Goal: Task Accomplishment & Management: Complete application form

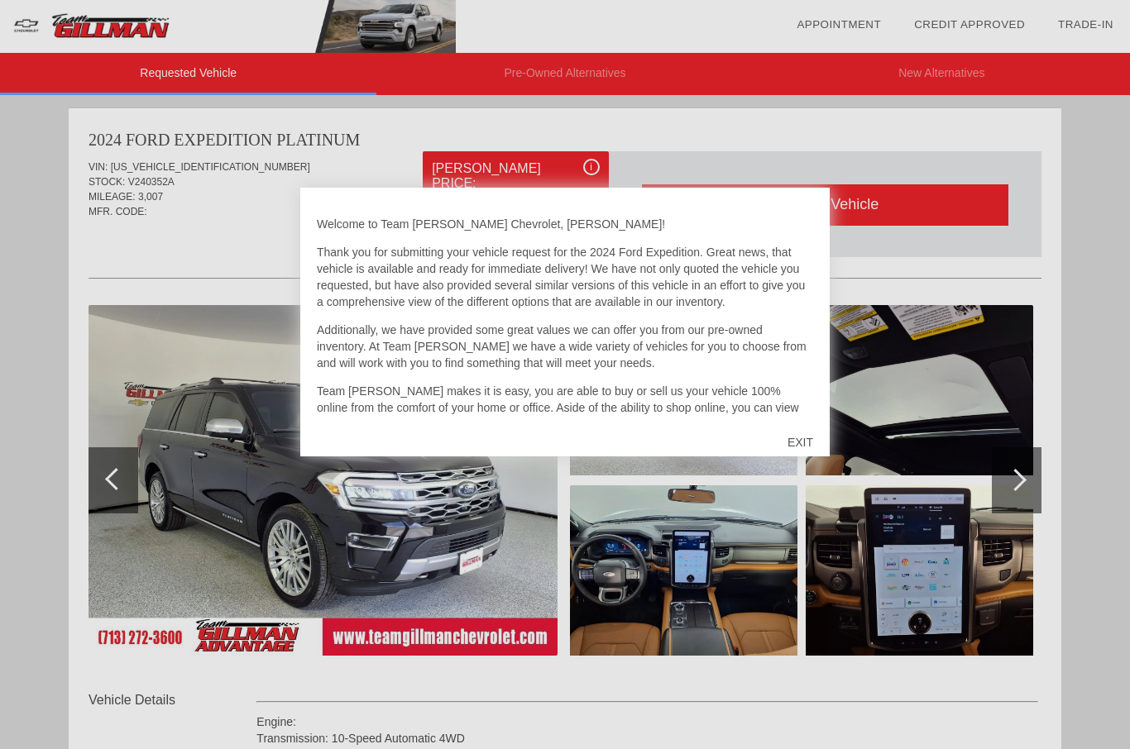
click at [811, 438] on div "EXIT" at bounding box center [800, 443] width 59 height 50
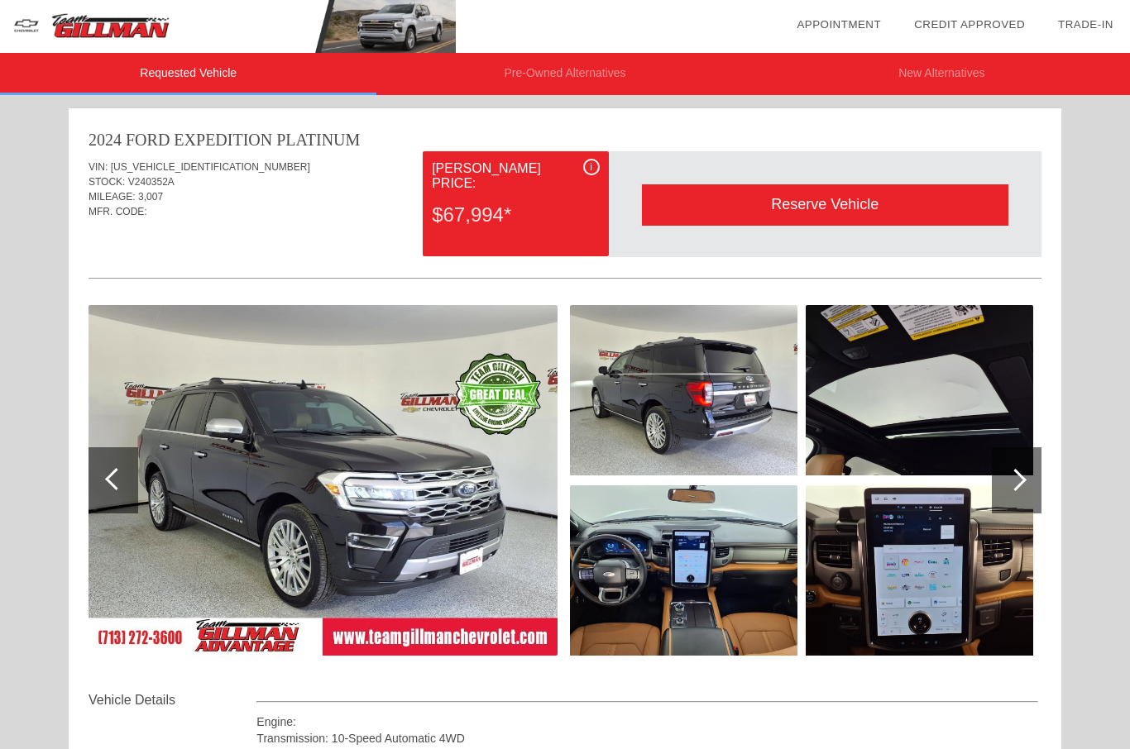
click at [1025, 491] on div at bounding box center [1017, 480] width 50 height 66
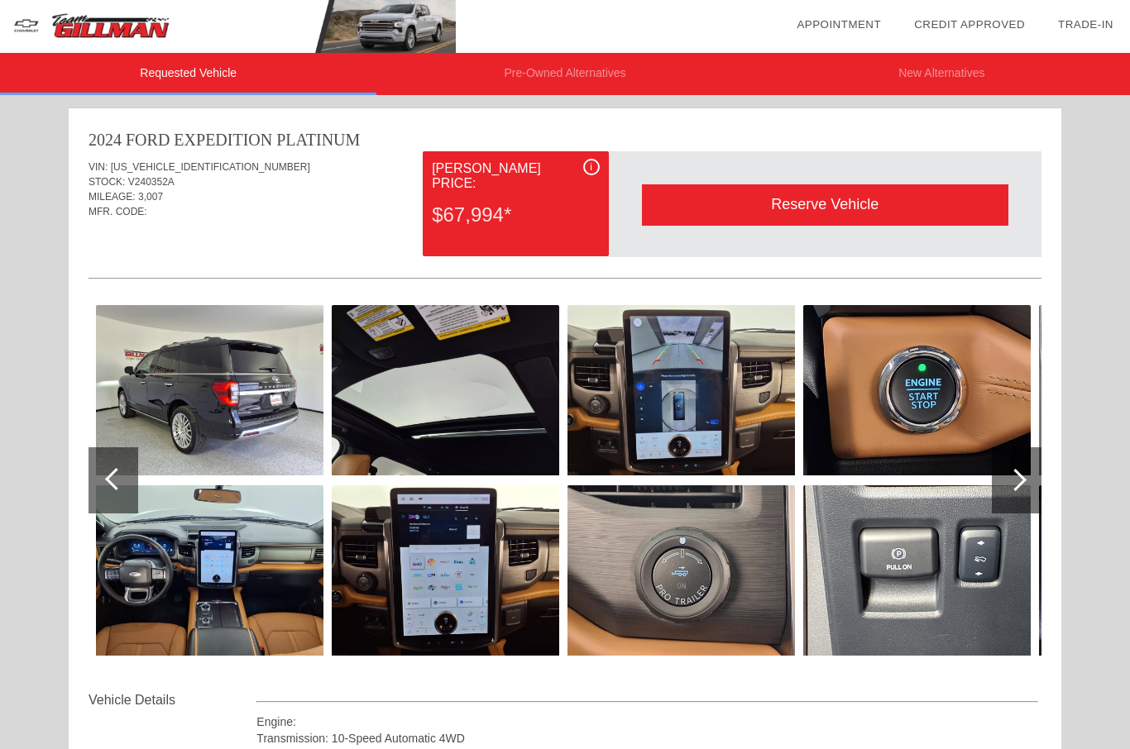
click at [1021, 481] on div at bounding box center [1015, 480] width 22 height 22
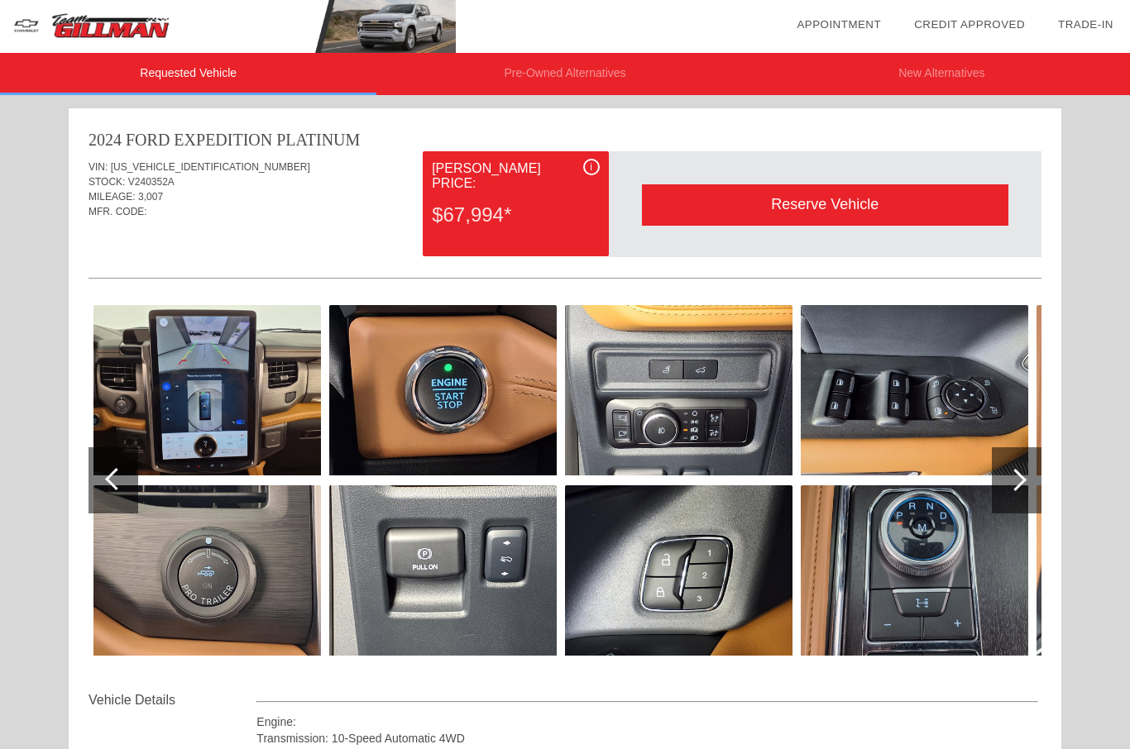
click at [1025, 482] on div at bounding box center [1017, 480] width 50 height 66
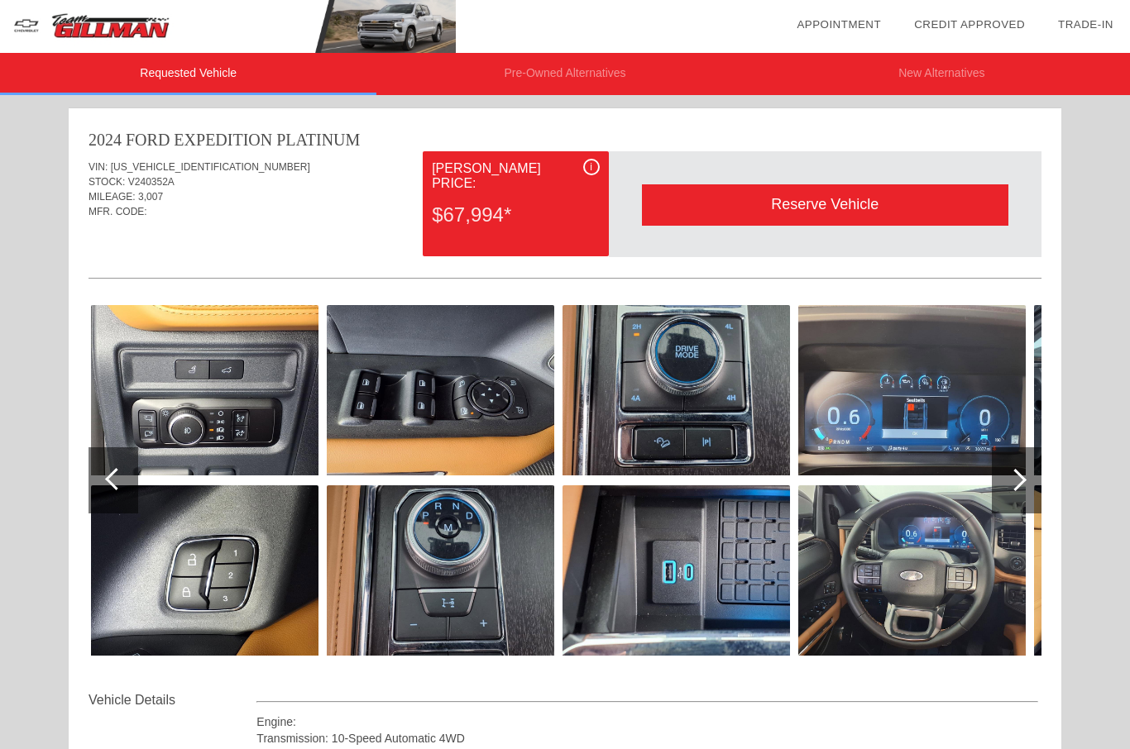
click at [1016, 485] on div at bounding box center [1015, 480] width 22 height 22
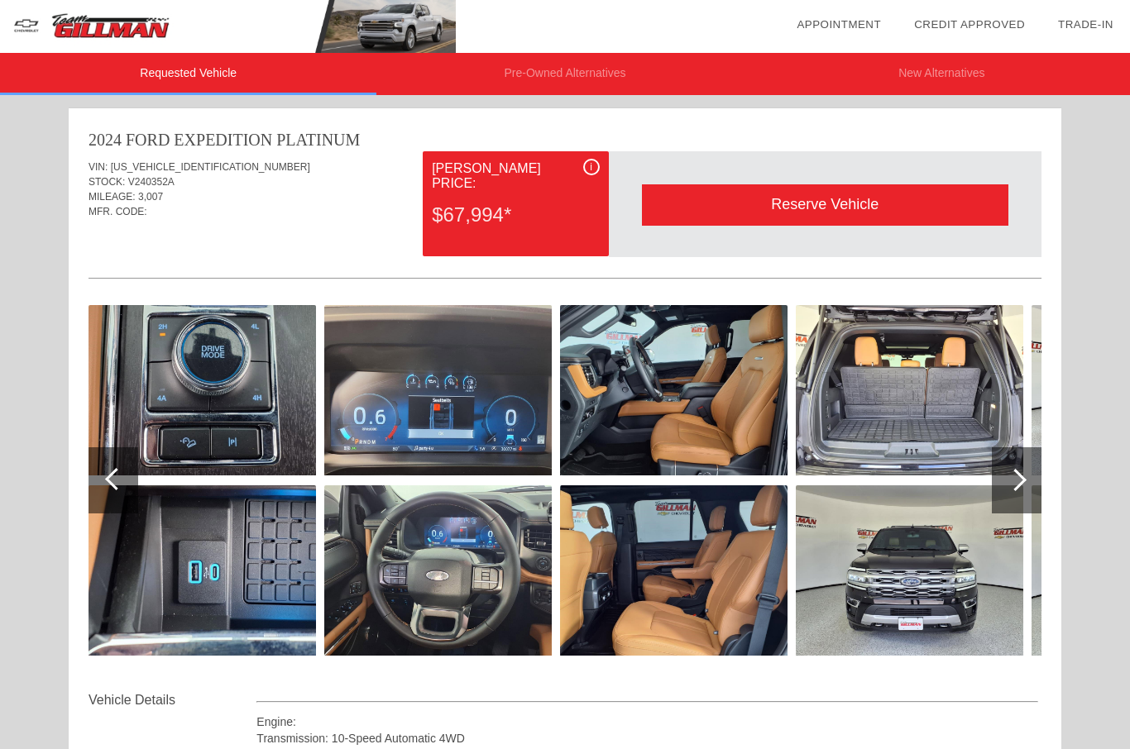
click at [1017, 493] on div at bounding box center [1017, 480] width 50 height 66
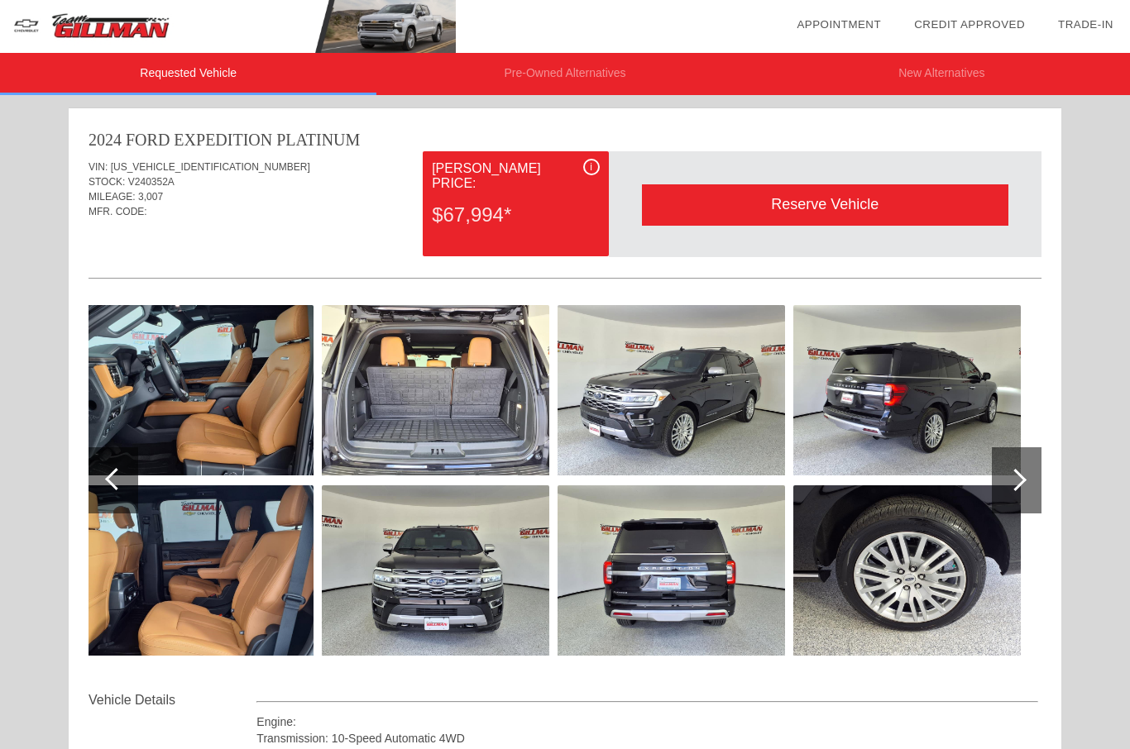
click at [1015, 487] on div at bounding box center [1015, 480] width 22 height 22
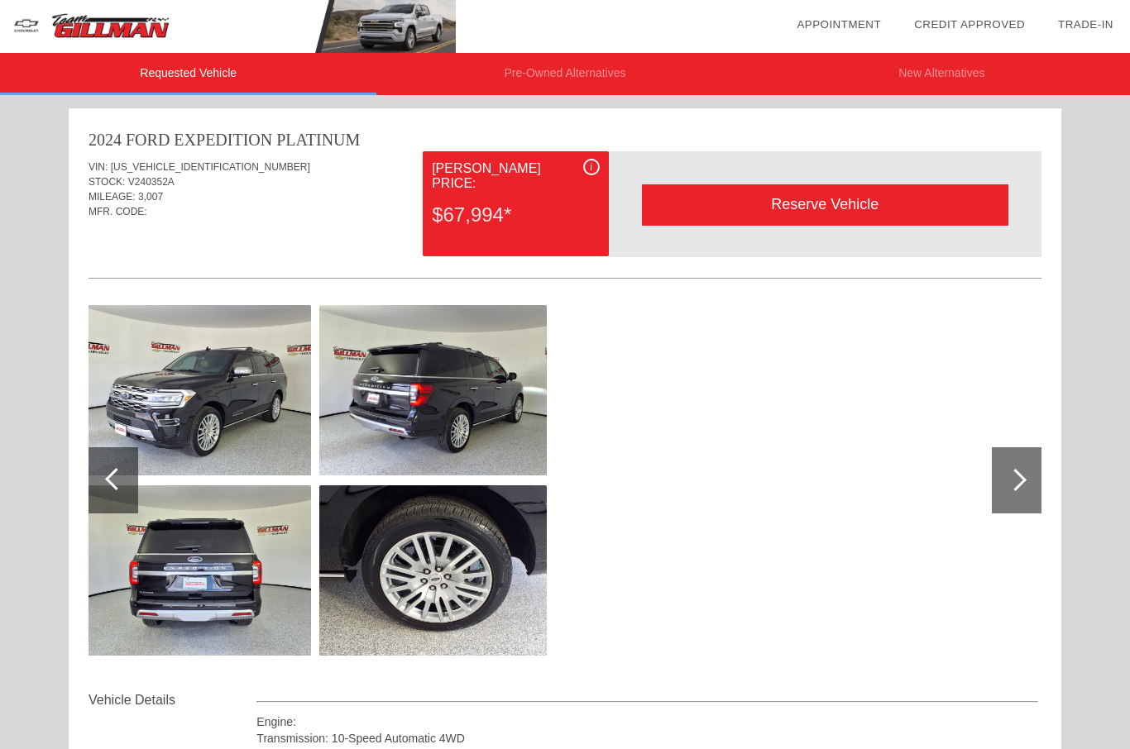
click at [1018, 489] on div at bounding box center [1017, 480] width 50 height 66
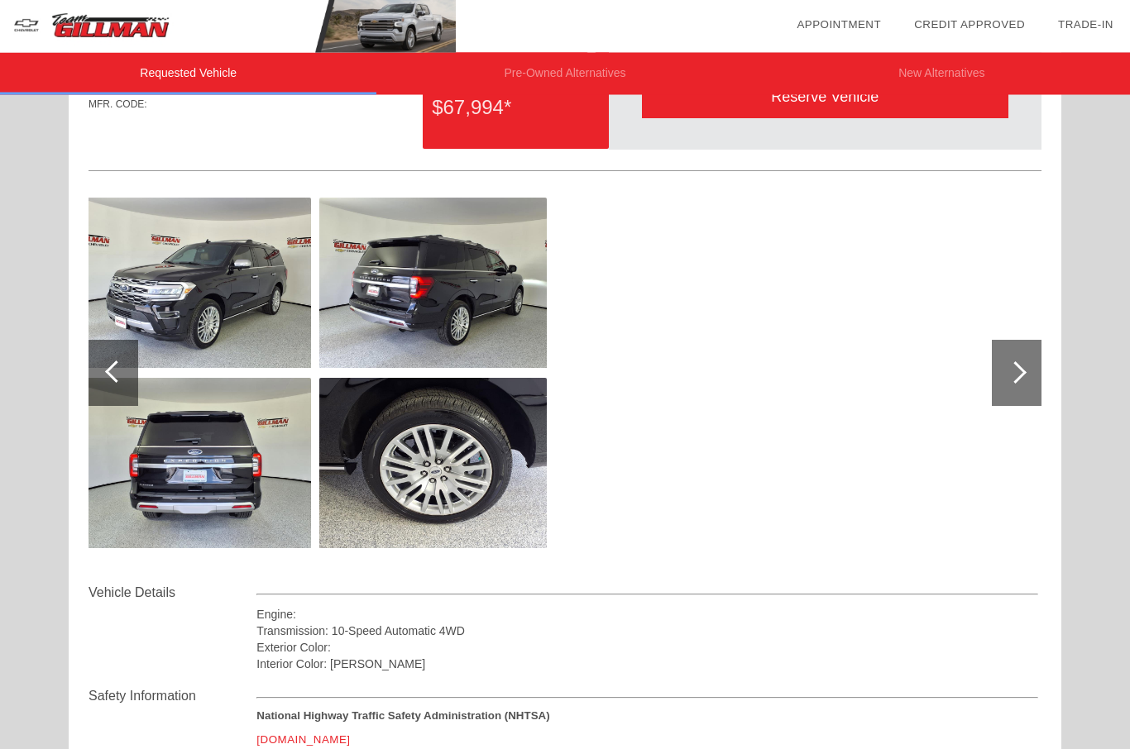
scroll to position [117, 0]
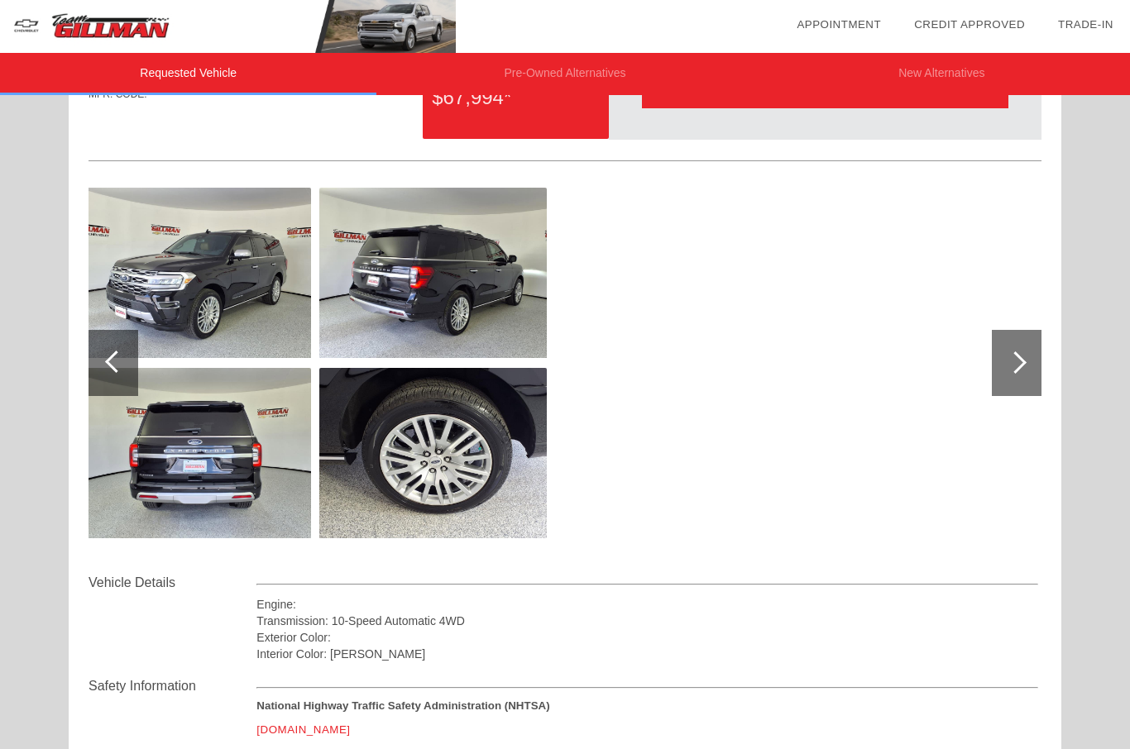
click at [114, 365] on div at bounding box center [116, 362] width 22 height 22
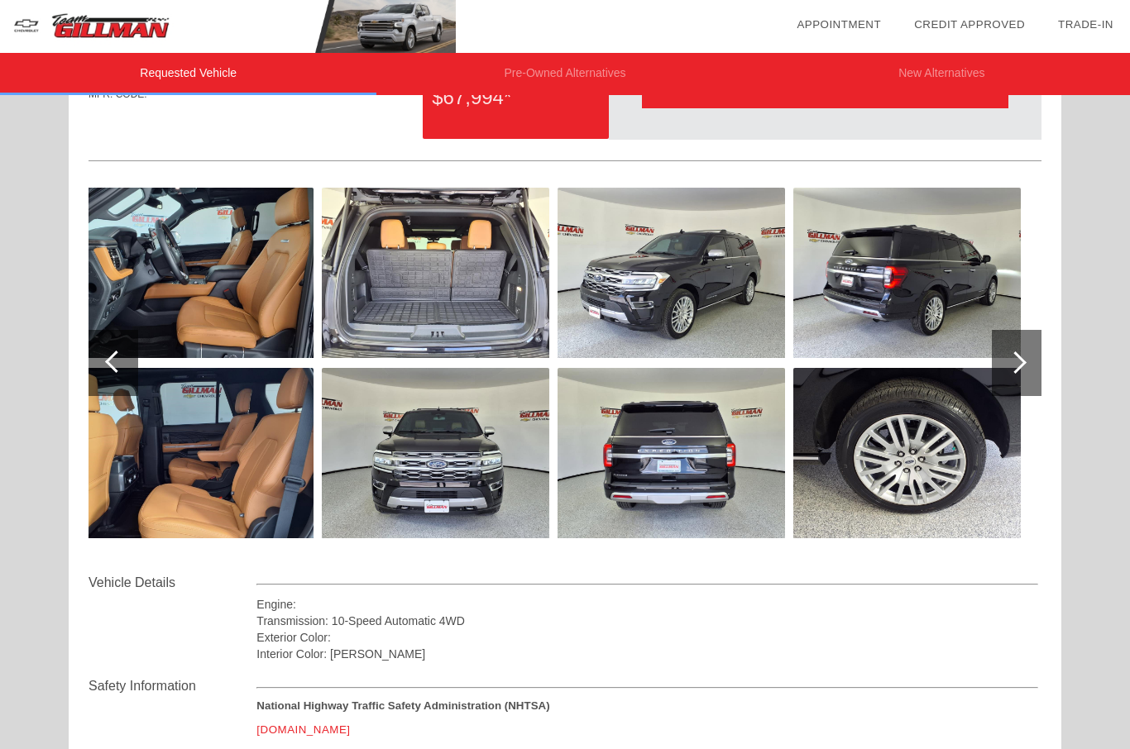
click at [130, 366] on div at bounding box center [113, 363] width 50 height 66
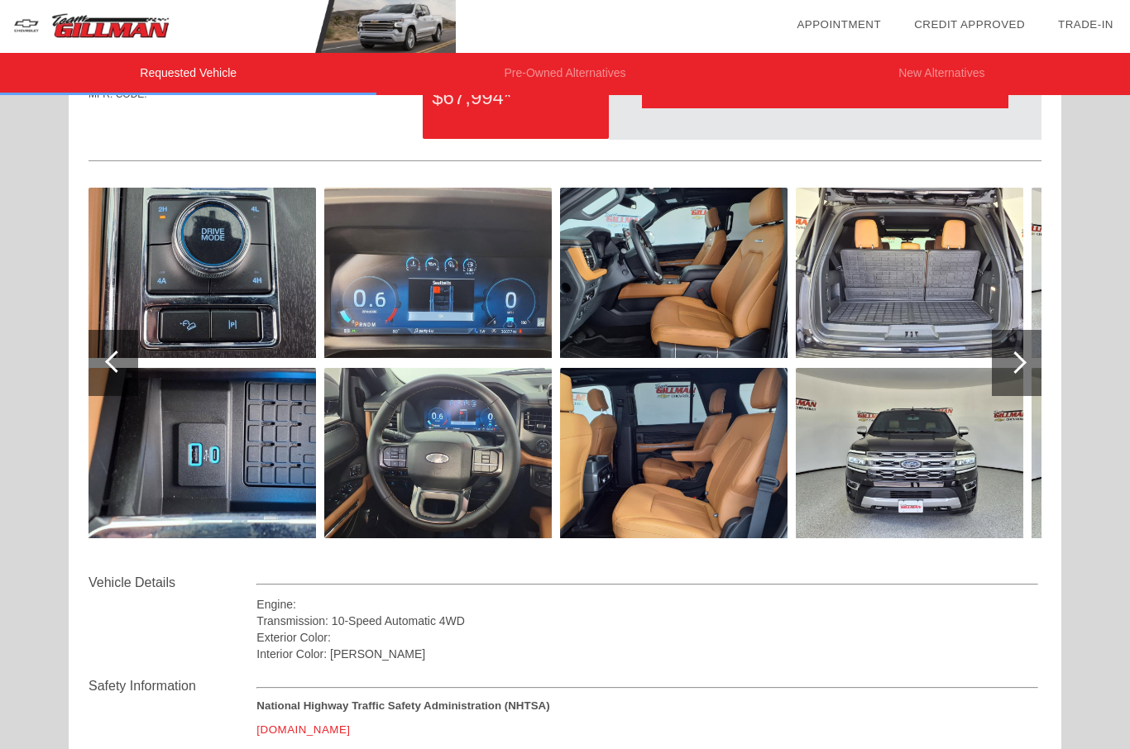
click at [173, 260] on img at bounding box center [201, 273] width 227 height 170
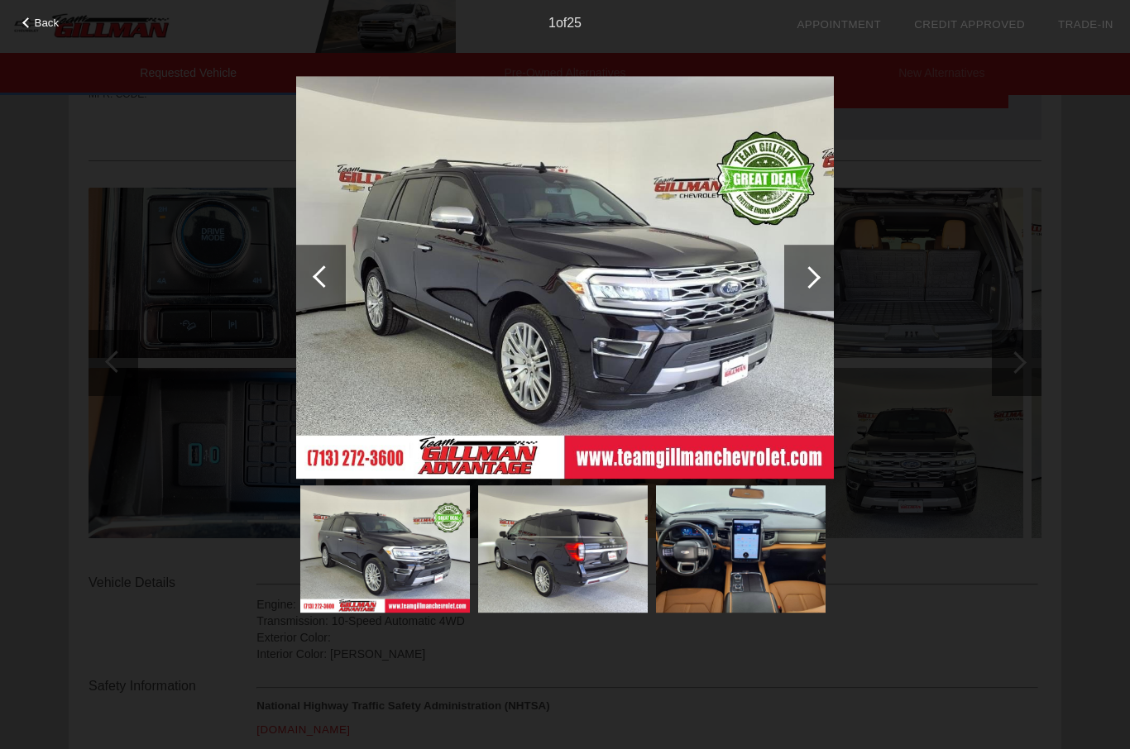
click at [734, 582] on img at bounding box center [741, 548] width 170 height 127
click at [773, 545] on img at bounding box center [741, 548] width 170 height 127
click at [801, 266] on div at bounding box center [809, 278] width 50 height 66
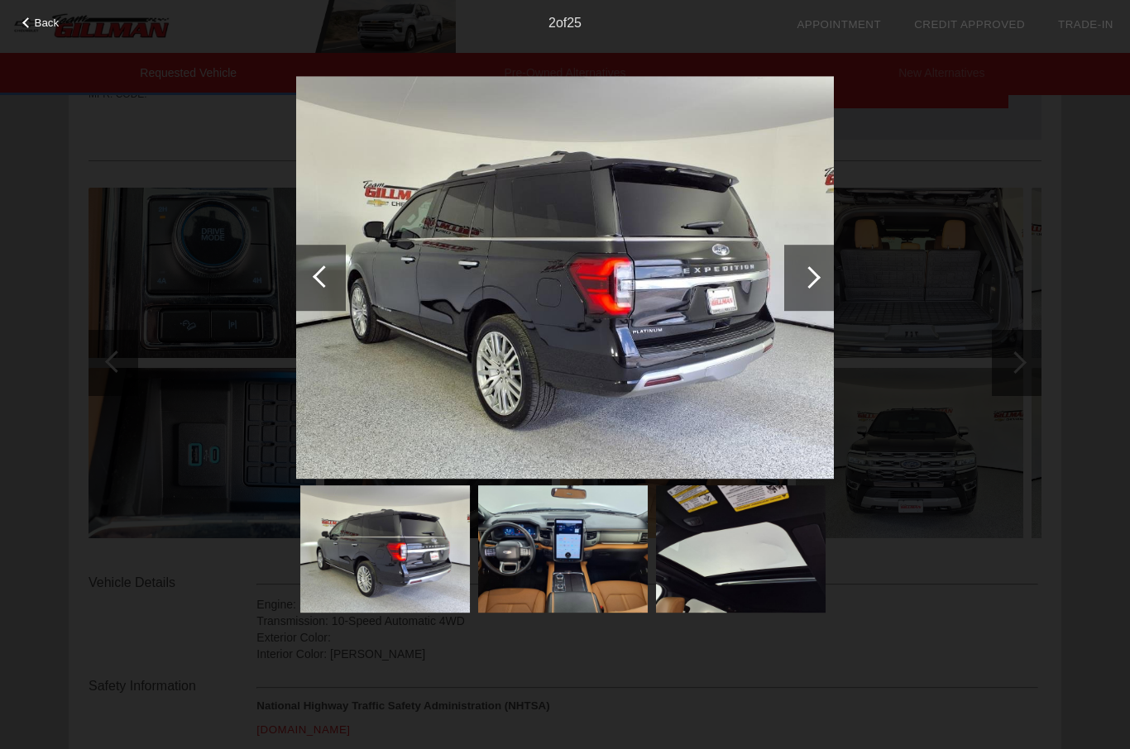
click at [798, 274] on div at bounding box center [809, 278] width 50 height 66
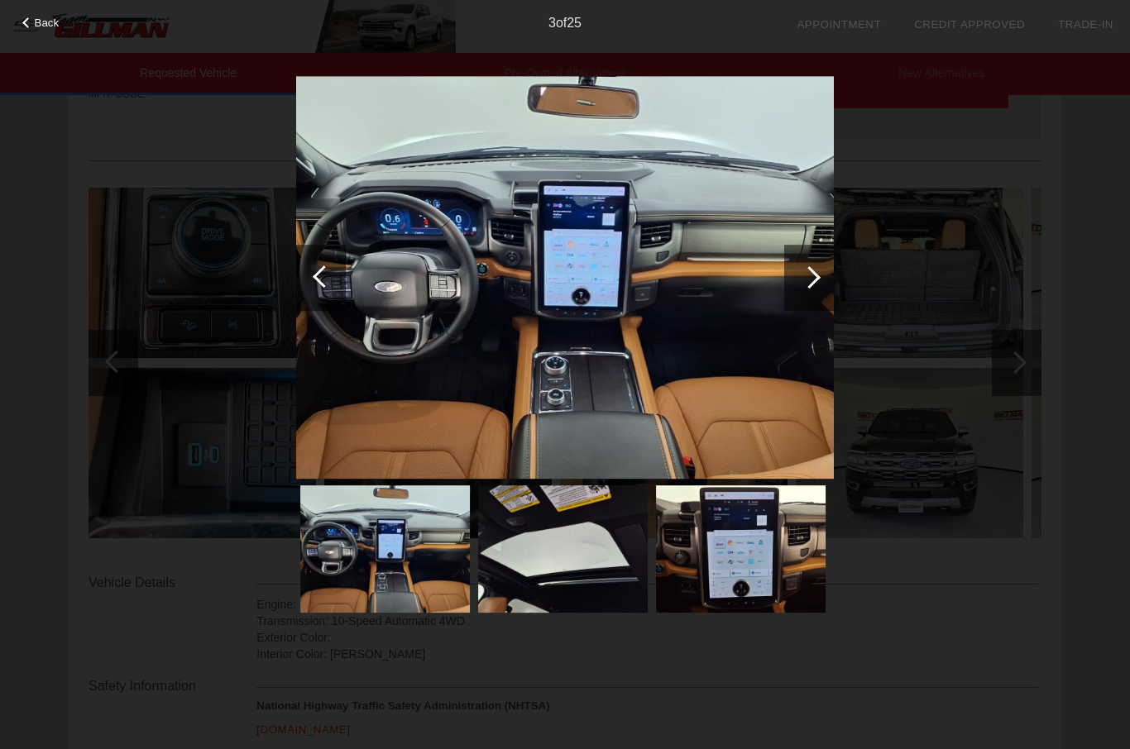
click at [799, 280] on div at bounding box center [809, 278] width 50 height 66
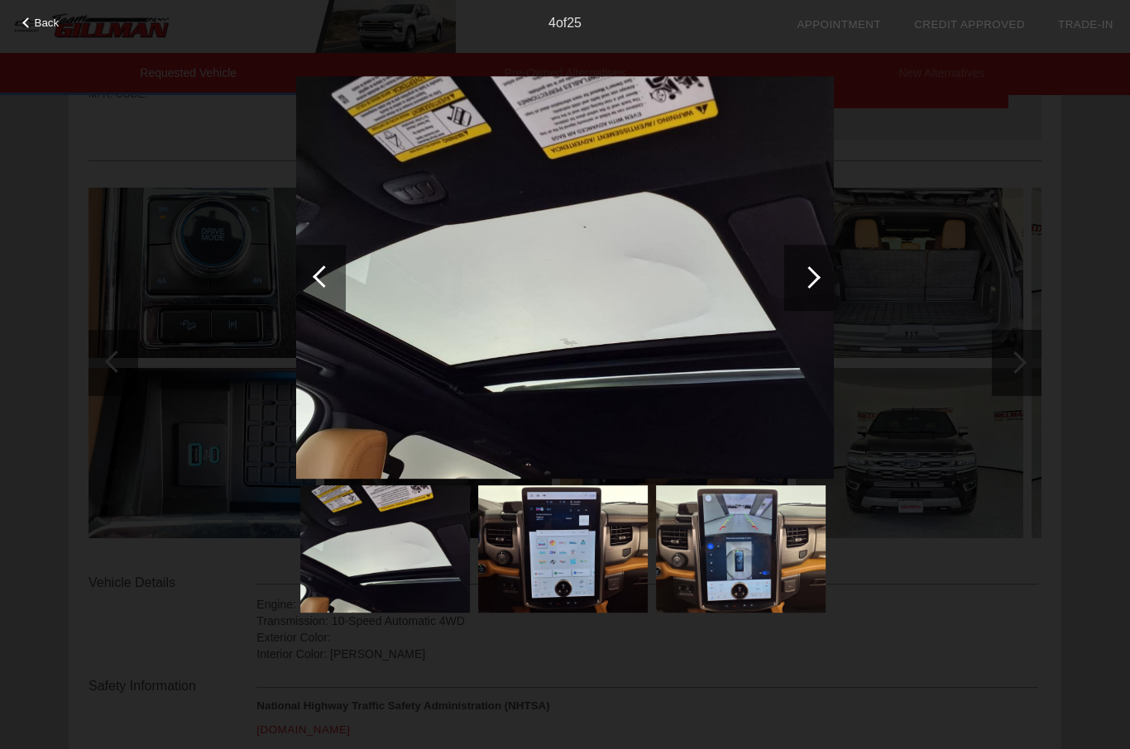
click at [793, 298] on div at bounding box center [809, 278] width 50 height 66
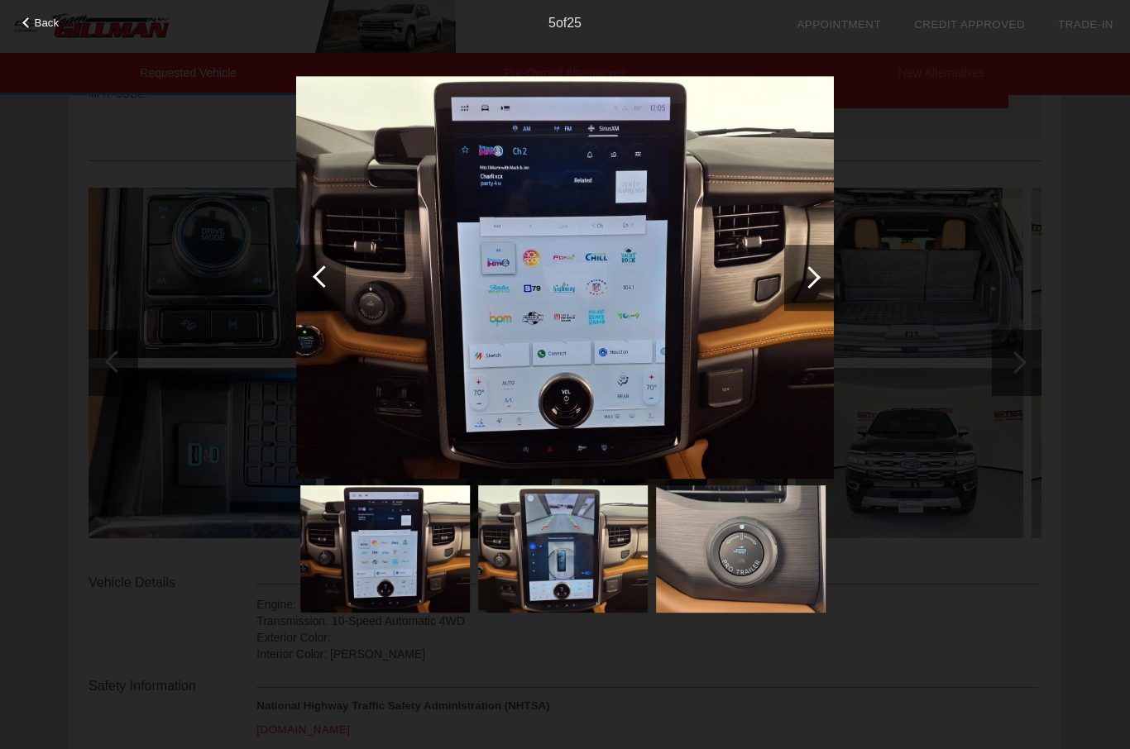
click at [814, 269] on div at bounding box center [809, 278] width 50 height 66
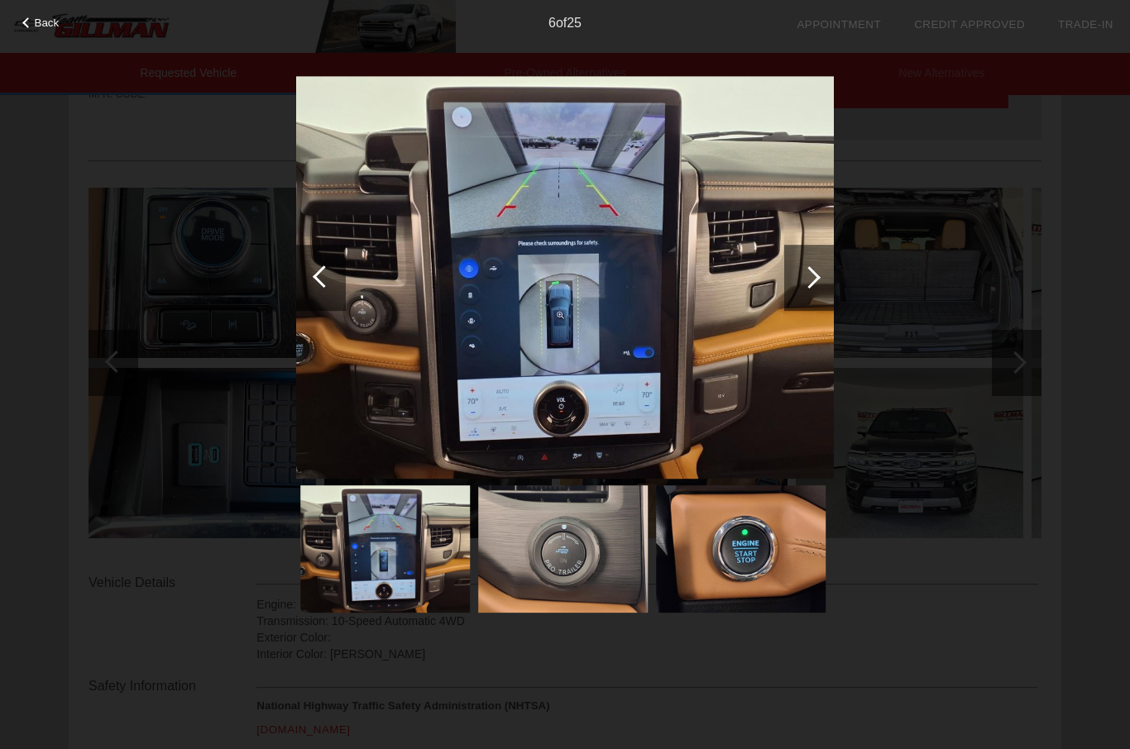
click at [812, 280] on div at bounding box center [809, 277] width 22 height 22
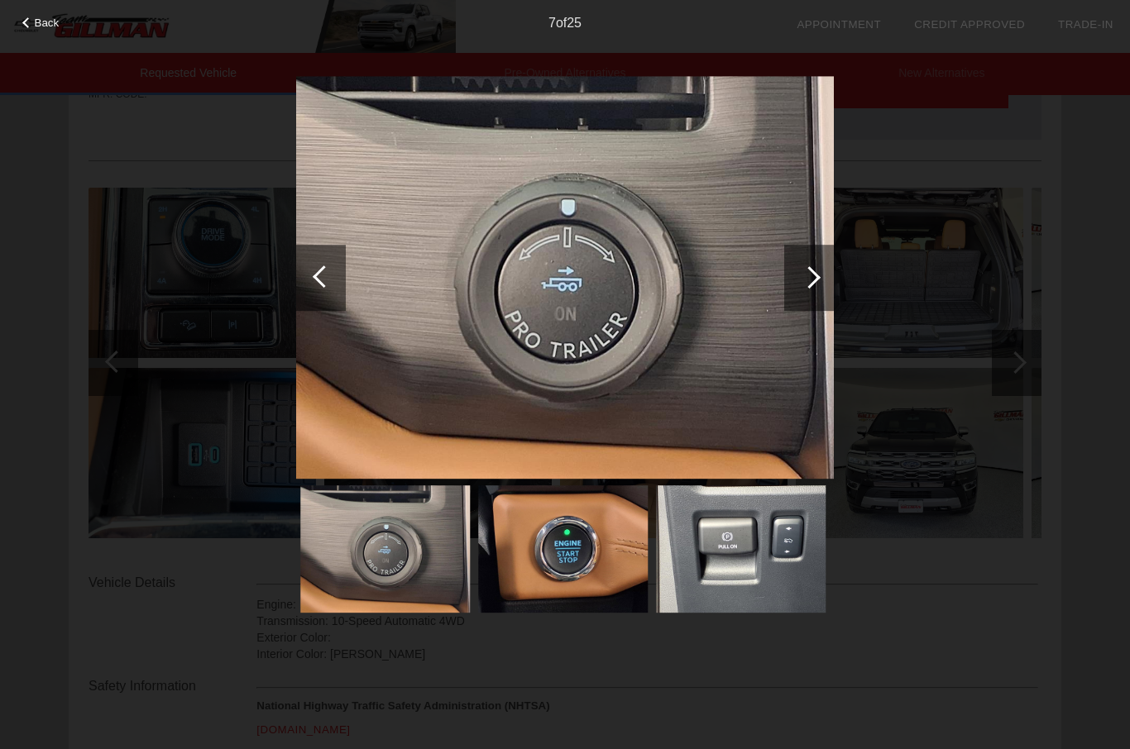
click at [810, 270] on div at bounding box center [809, 277] width 22 height 22
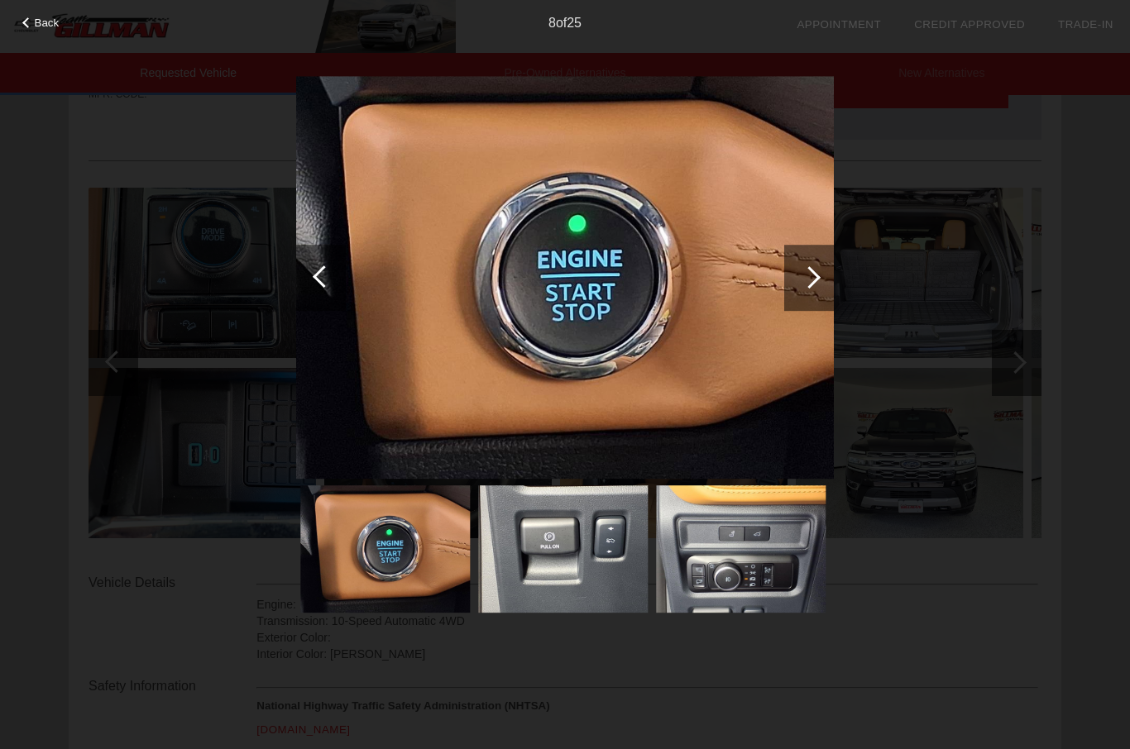
click at [53, 26] on span "Back" at bounding box center [47, 23] width 25 height 12
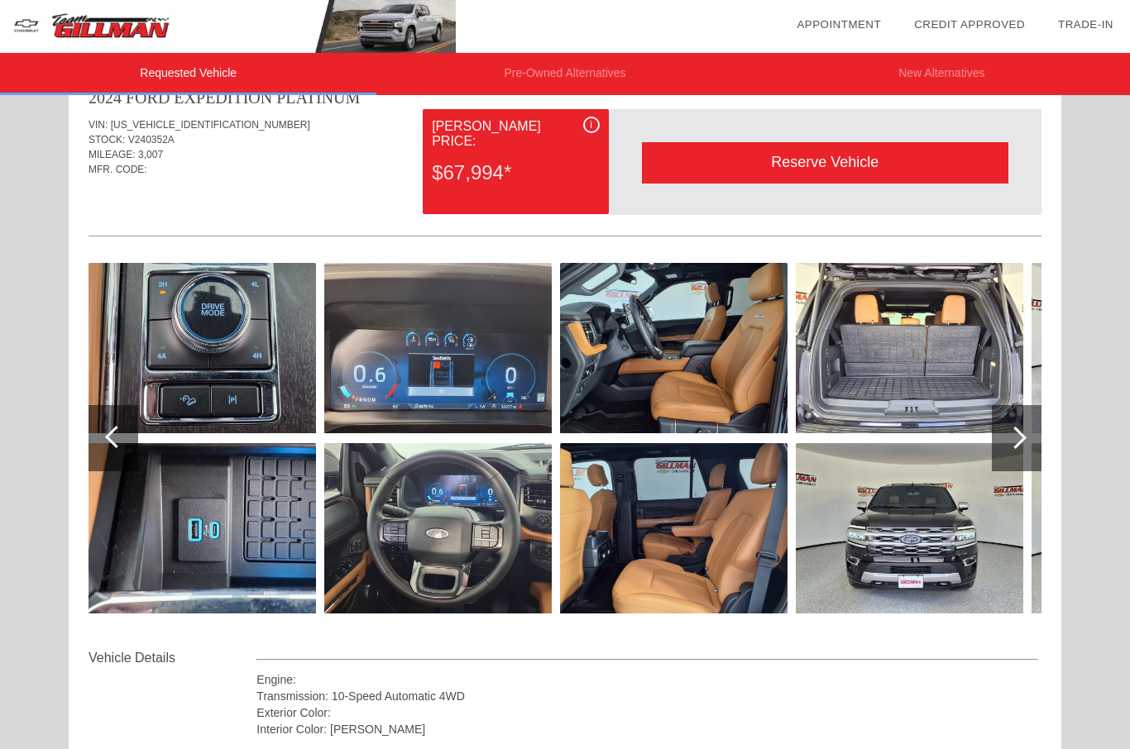
scroll to position [41, 0]
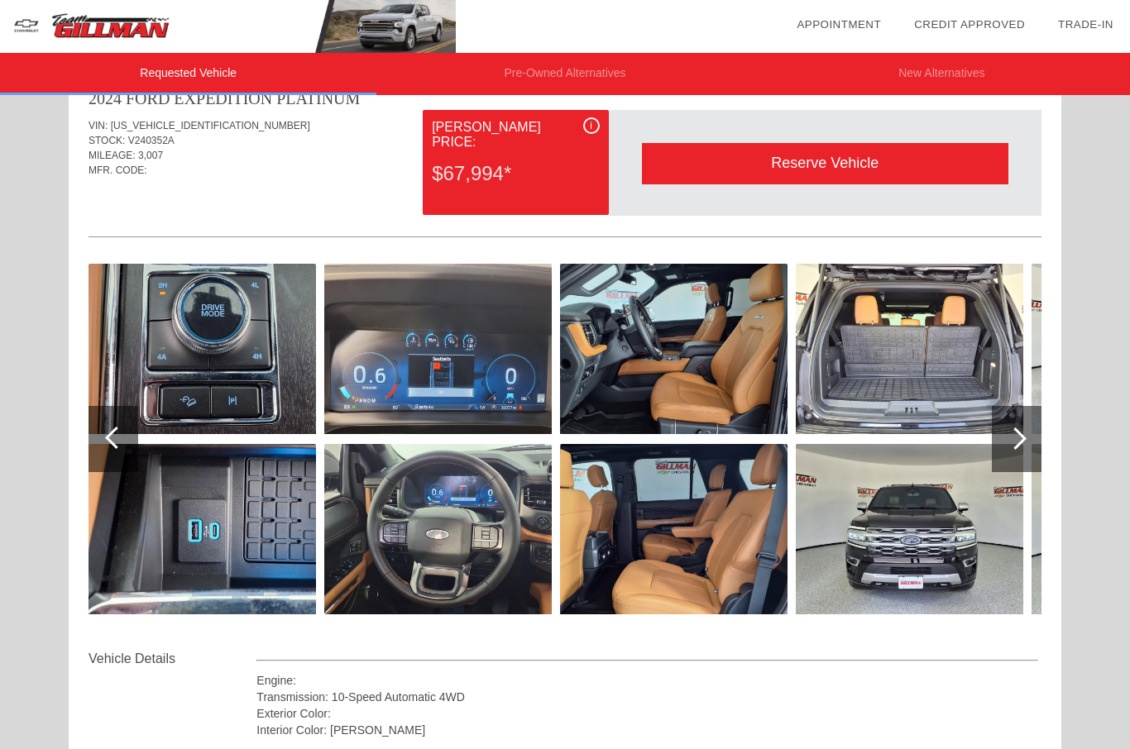
click at [686, 353] on img at bounding box center [673, 349] width 227 height 170
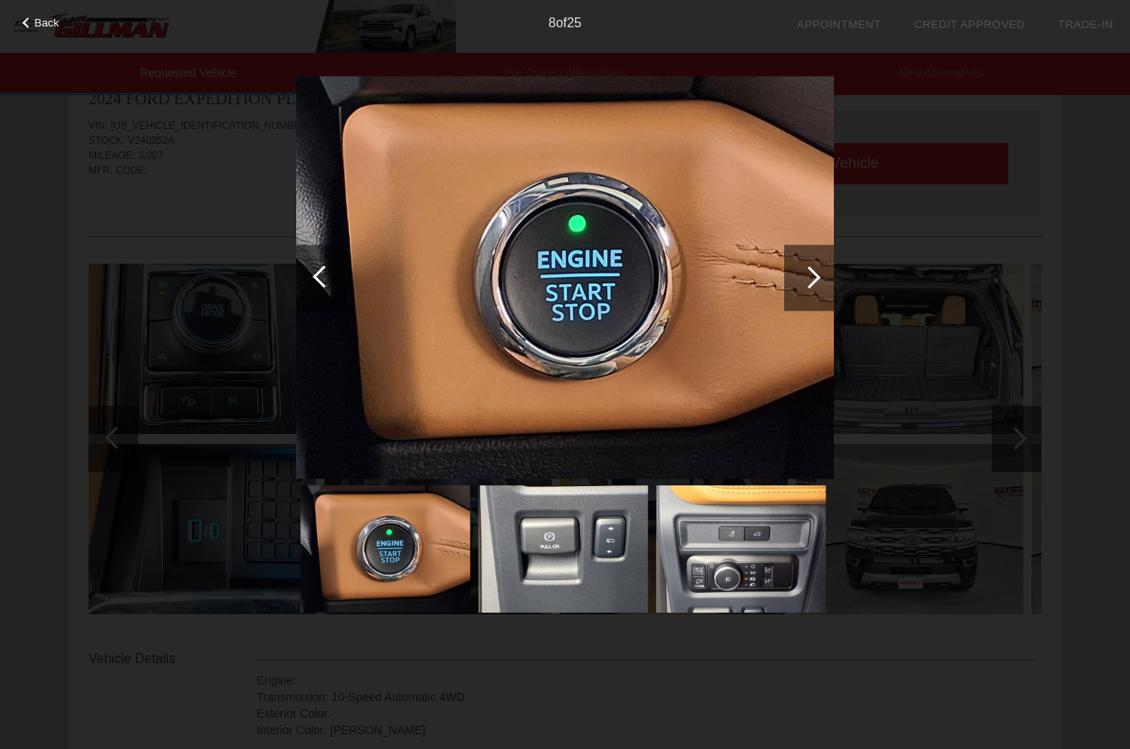
click at [808, 273] on div at bounding box center [809, 277] width 22 height 22
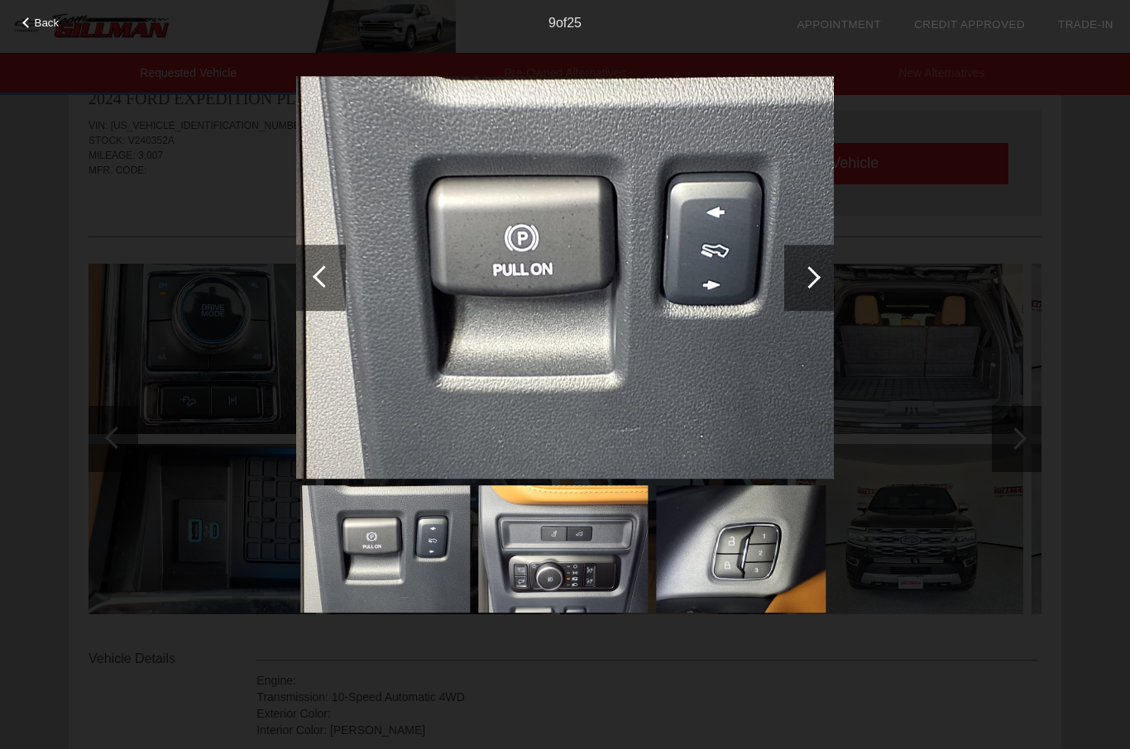
click at [797, 289] on div at bounding box center [809, 278] width 50 height 66
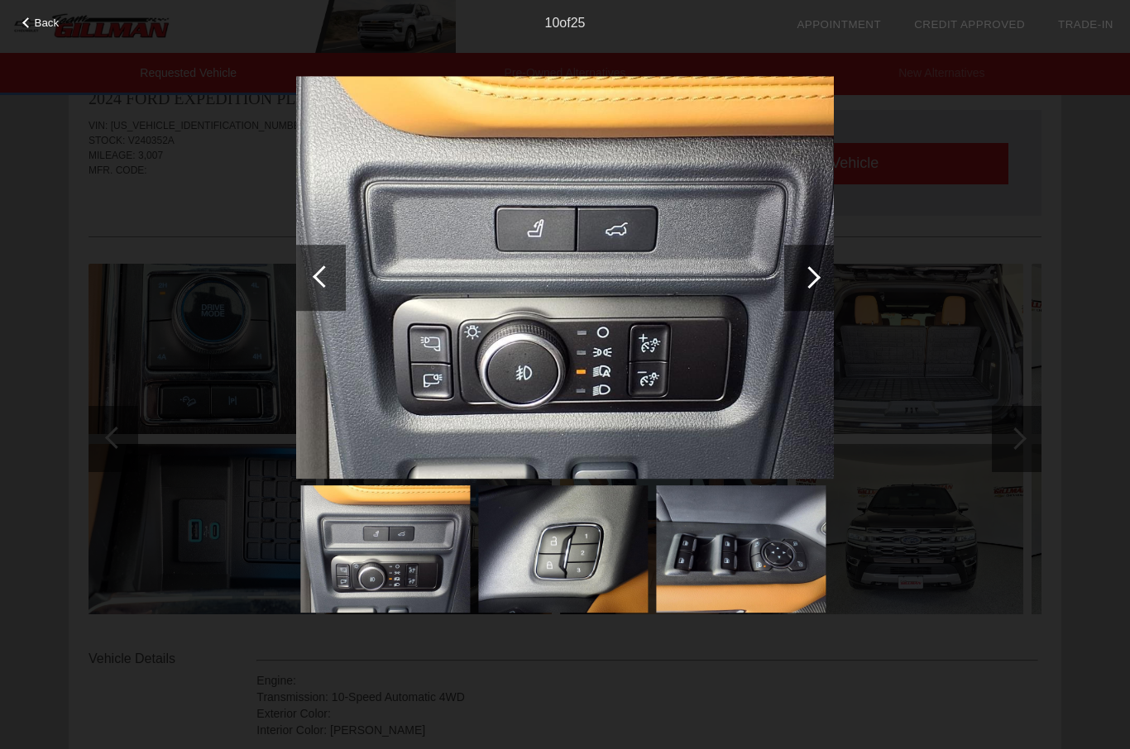
click at [799, 287] on div at bounding box center [809, 278] width 50 height 66
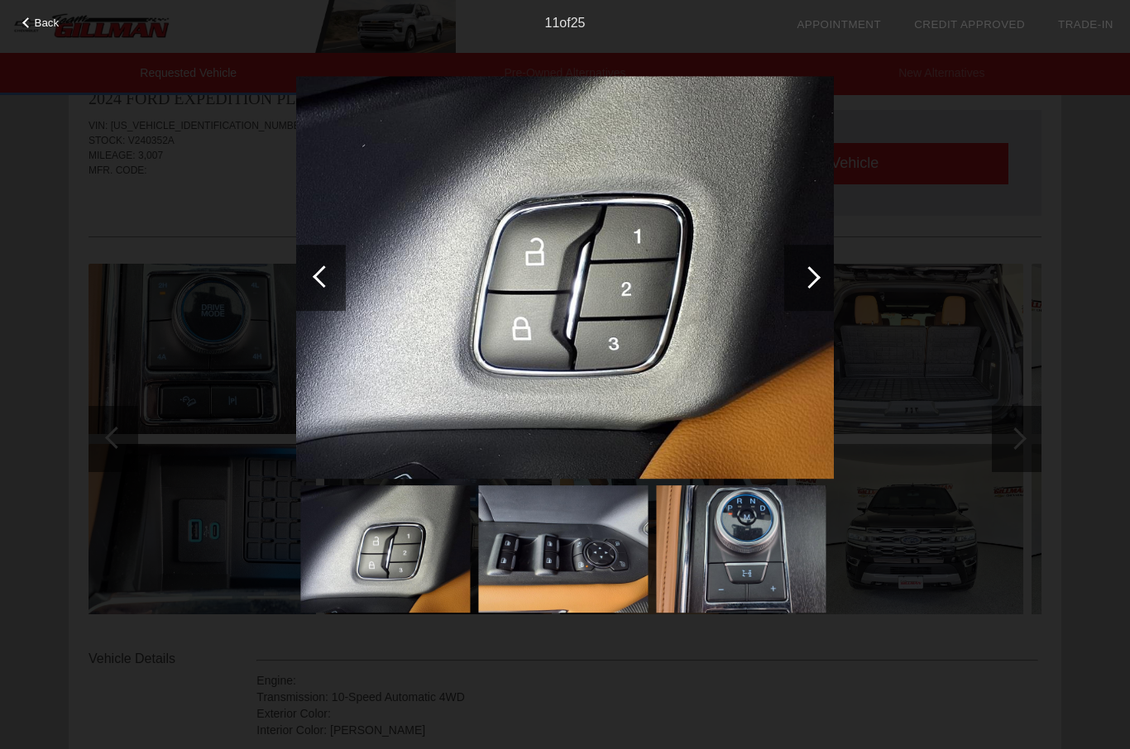
click at [805, 282] on div at bounding box center [809, 277] width 22 height 22
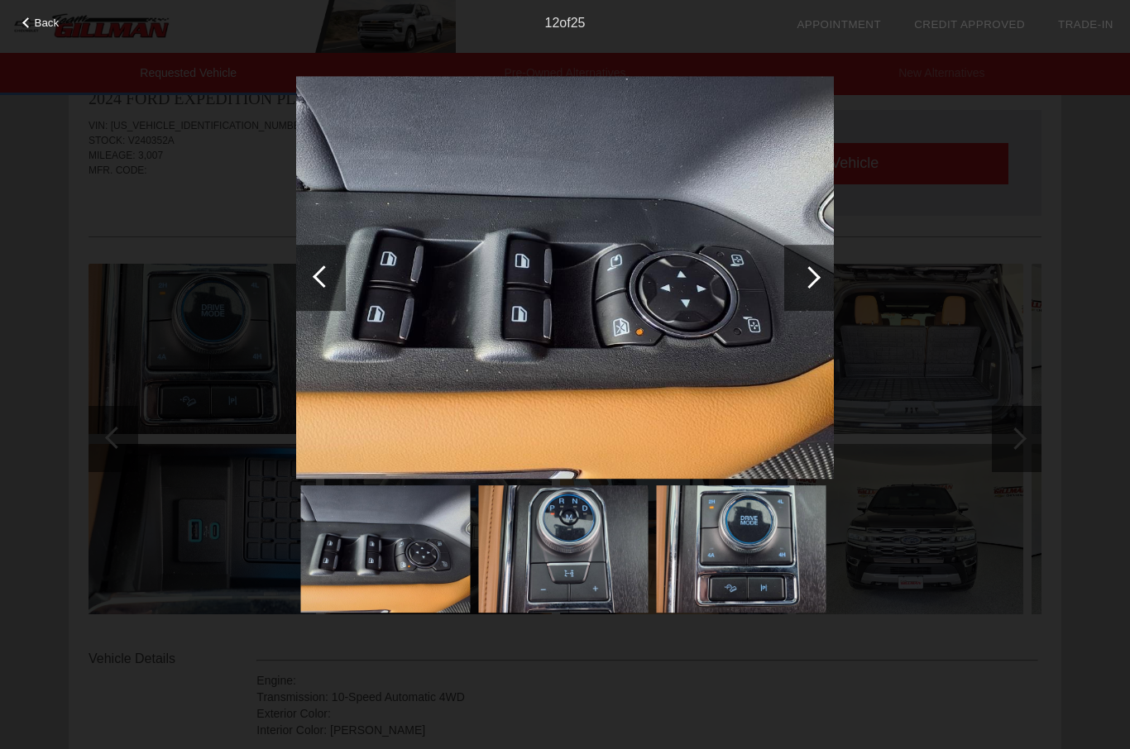
click at [809, 279] on div at bounding box center [809, 277] width 22 height 22
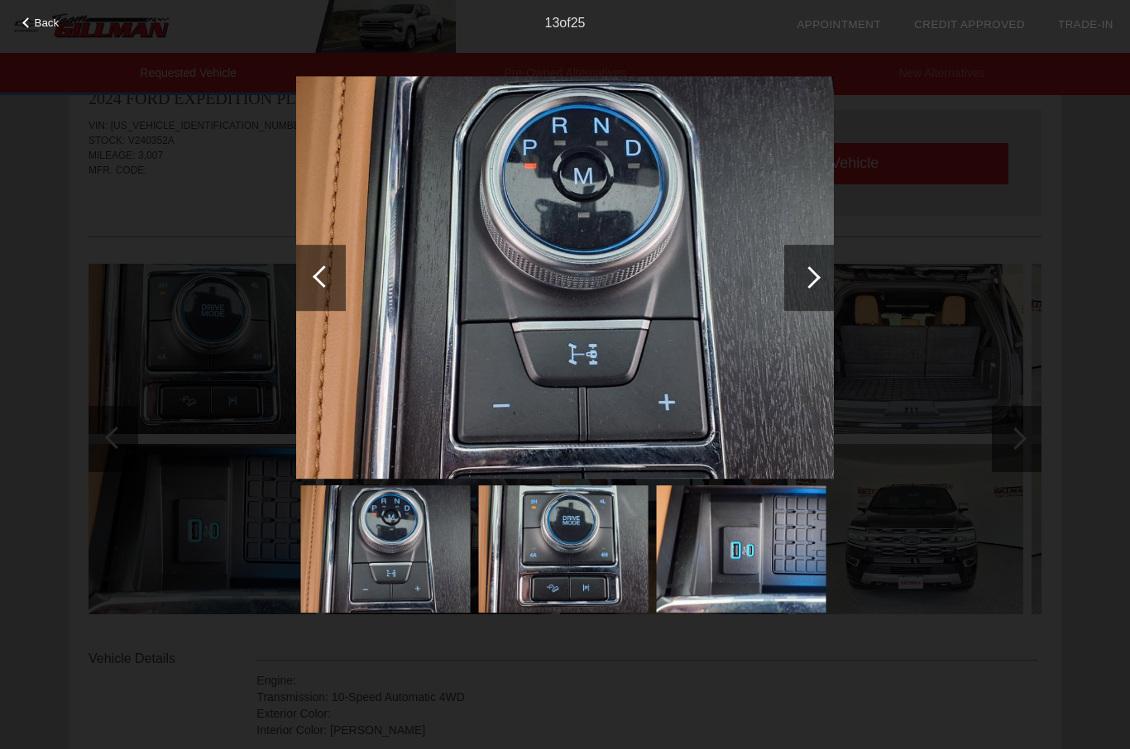
click at [808, 280] on div at bounding box center [809, 277] width 22 height 22
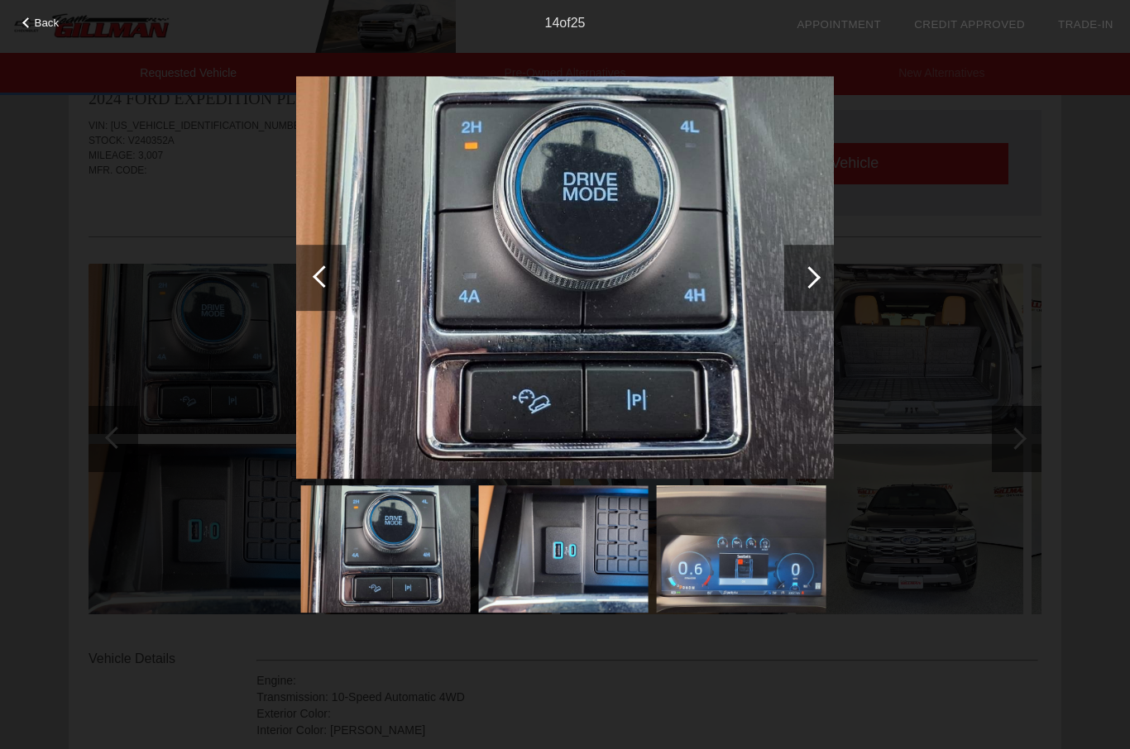
click at [816, 278] on div at bounding box center [809, 277] width 22 height 22
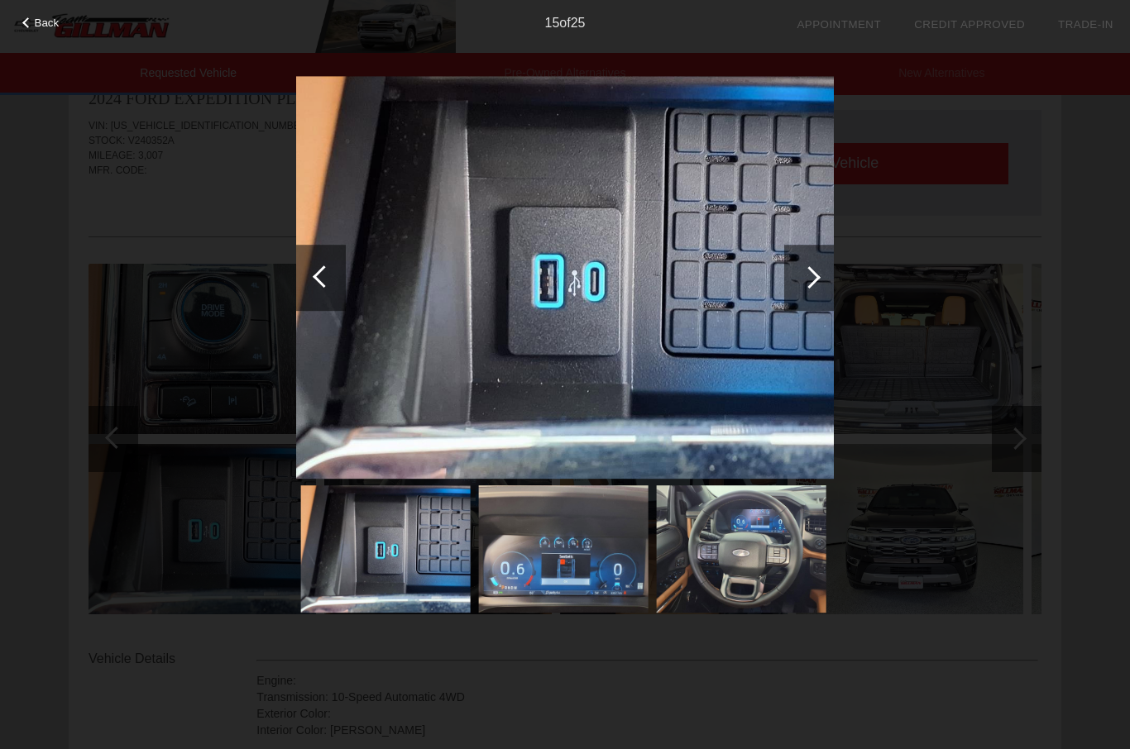
click at [811, 280] on div at bounding box center [809, 277] width 22 height 22
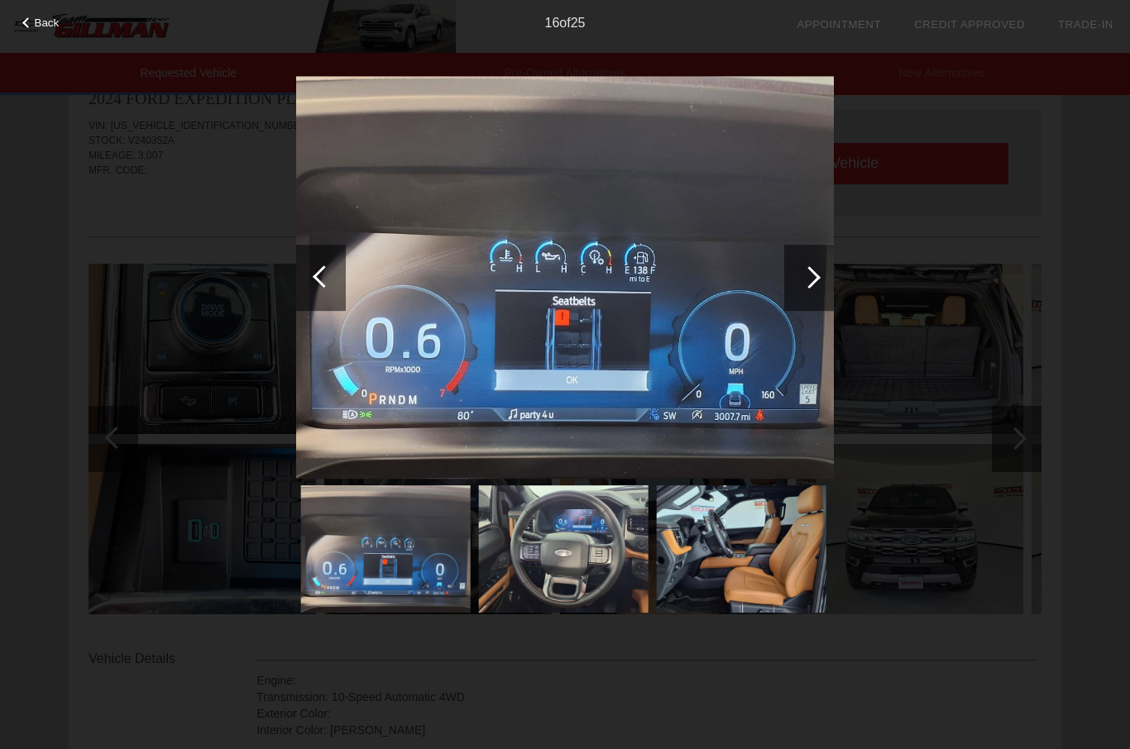
click at [806, 288] on div at bounding box center [809, 278] width 50 height 66
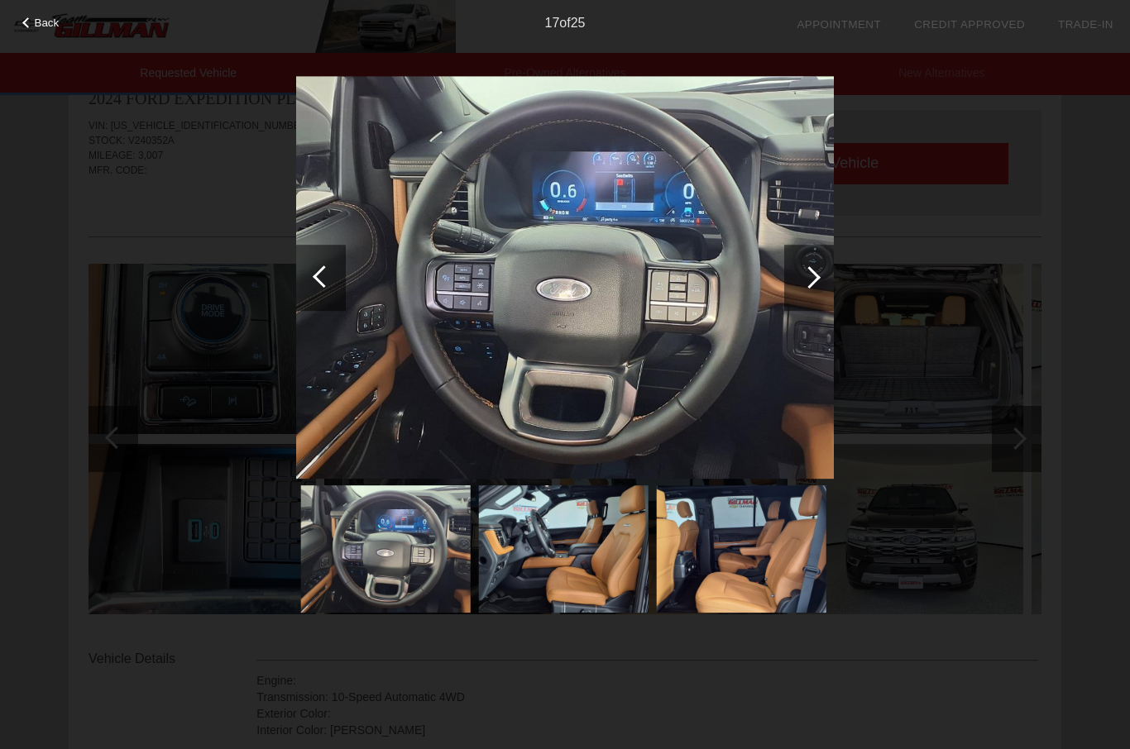
click at [807, 288] on div at bounding box center [809, 278] width 50 height 66
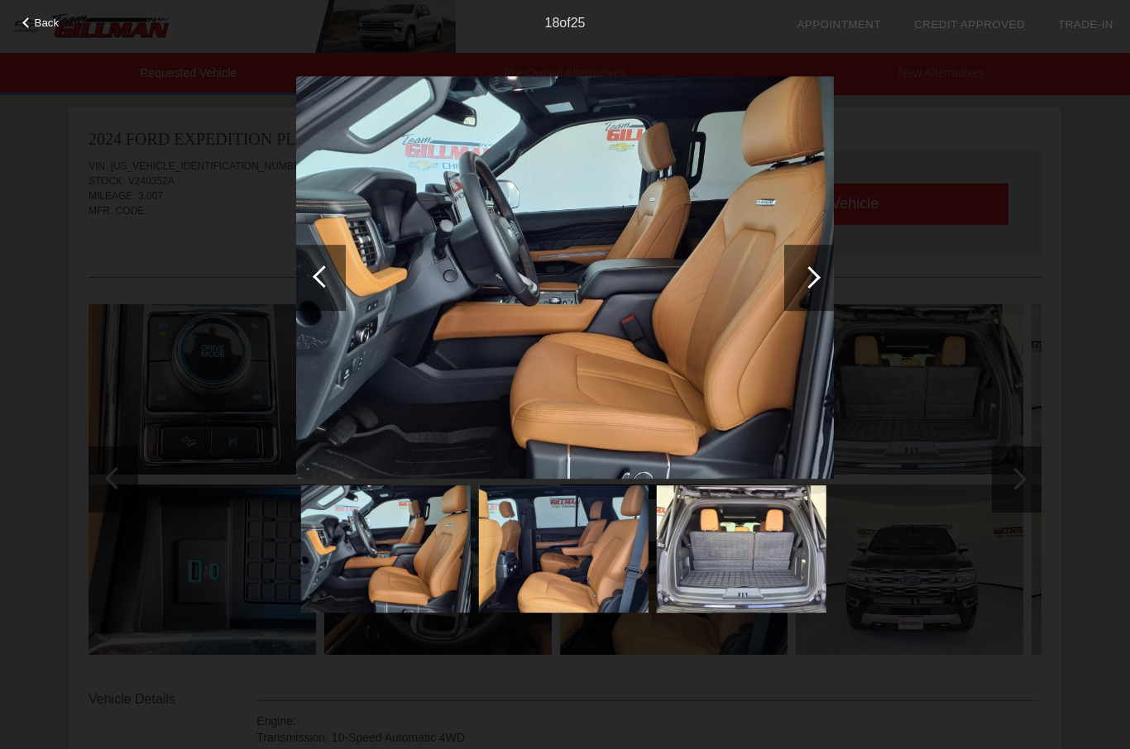
scroll to position [0, 0]
click at [809, 280] on div at bounding box center [809, 277] width 22 height 22
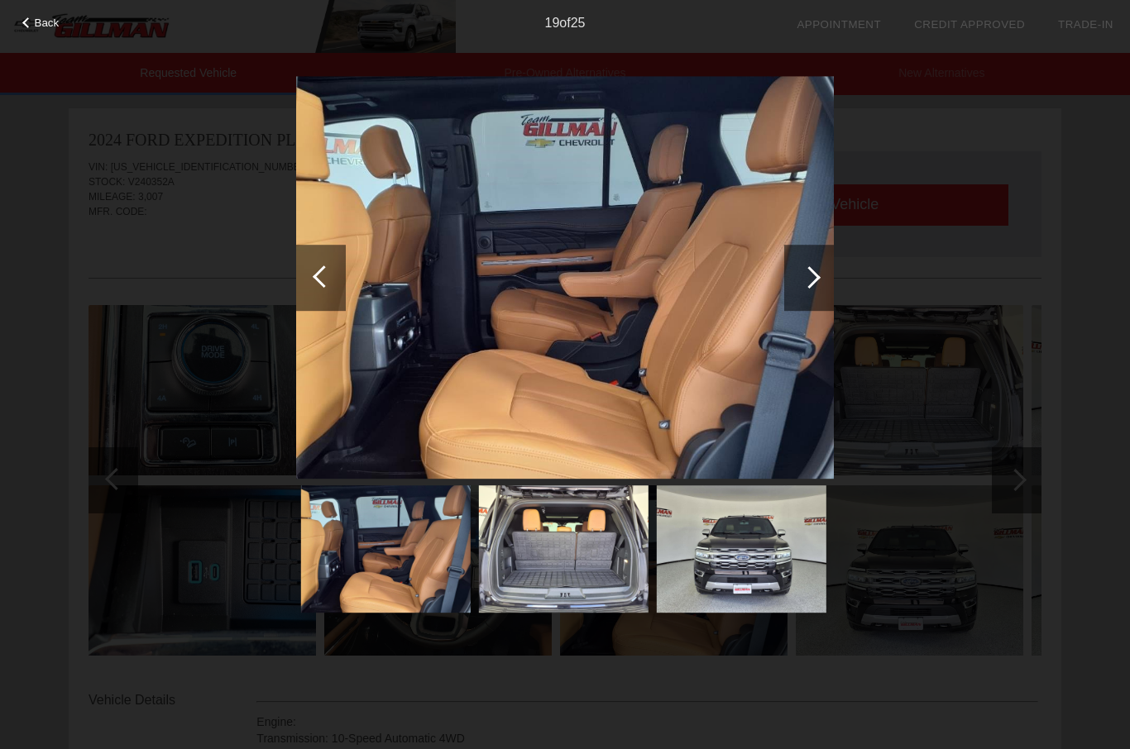
click at [802, 282] on div at bounding box center [809, 278] width 50 height 66
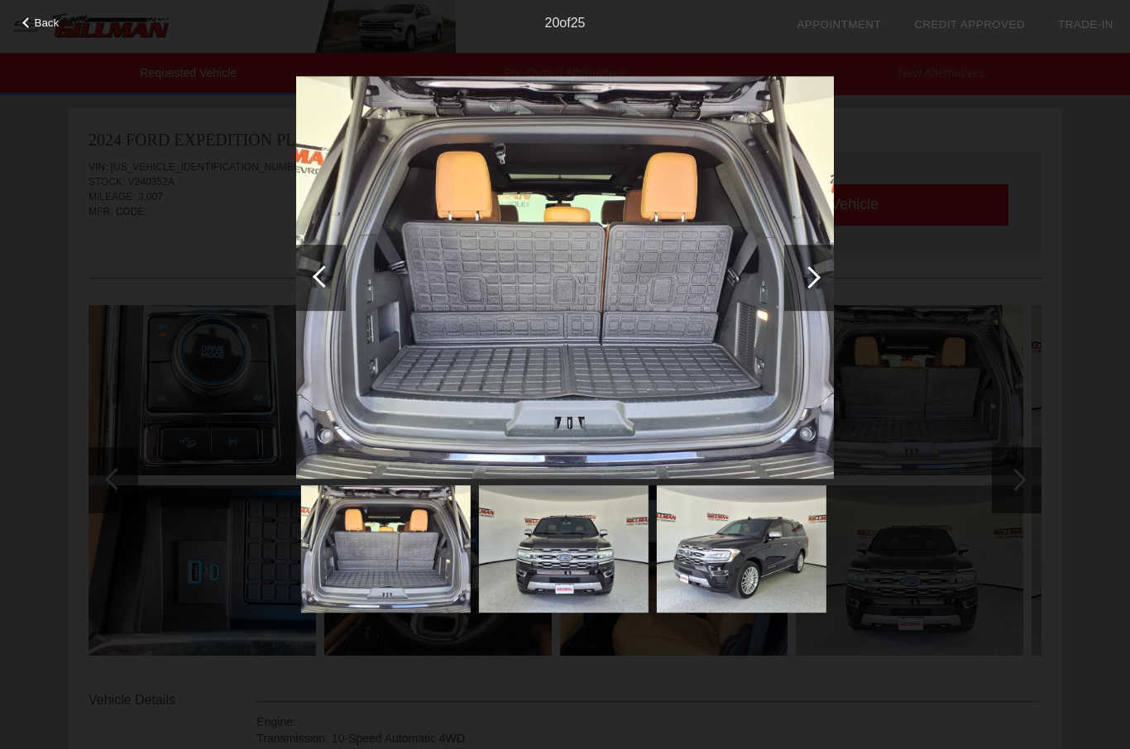
click at [802, 273] on div at bounding box center [809, 277] width 22 height 22
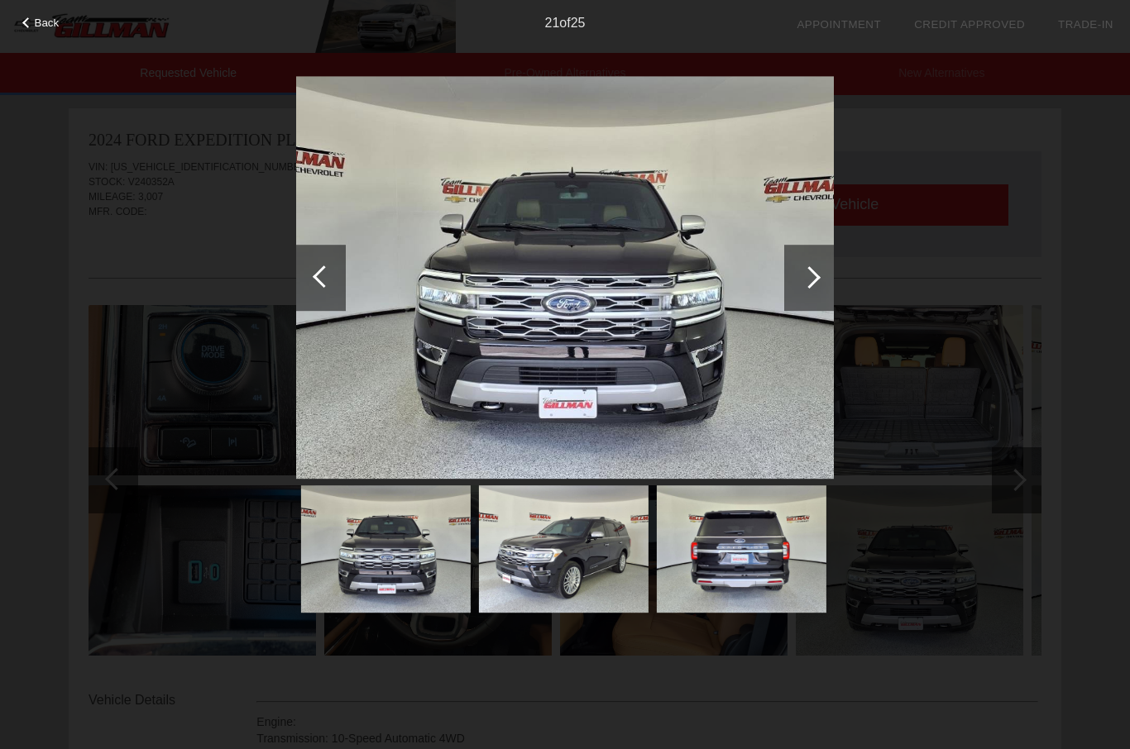
click at [807, 283] on div at bounding box center [809, 277] width 22 height 22
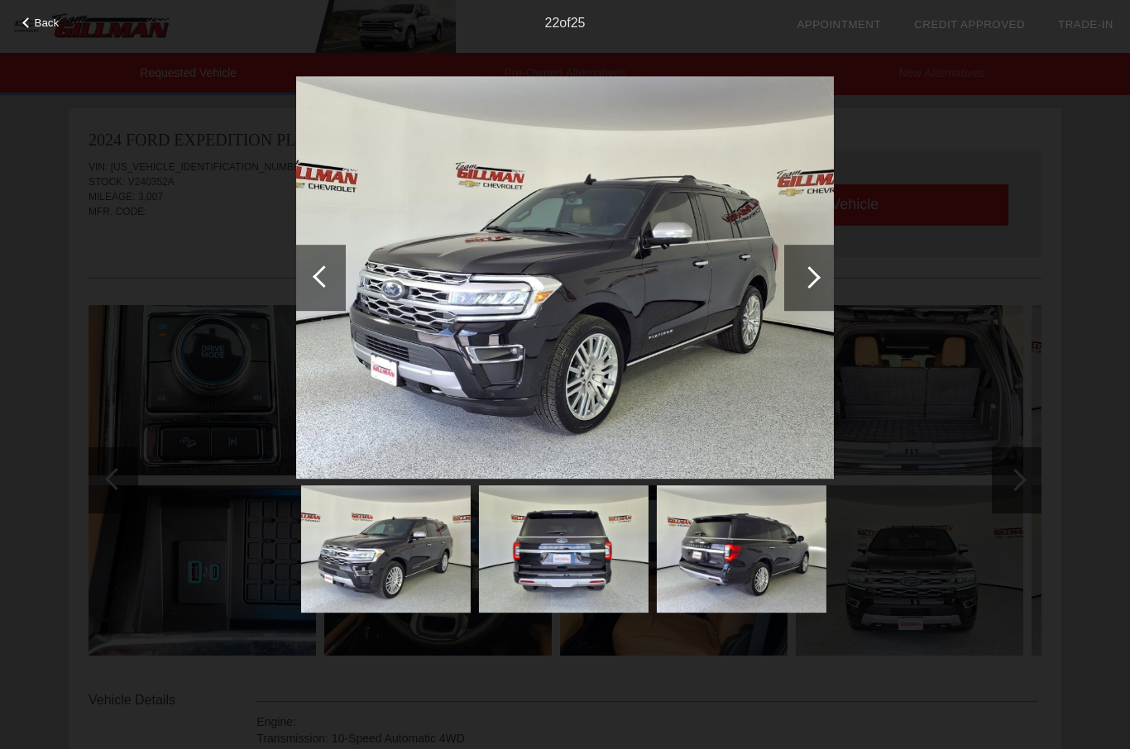
click at [803, 278] on div at bounding box center [809, 277] width 22 height 22
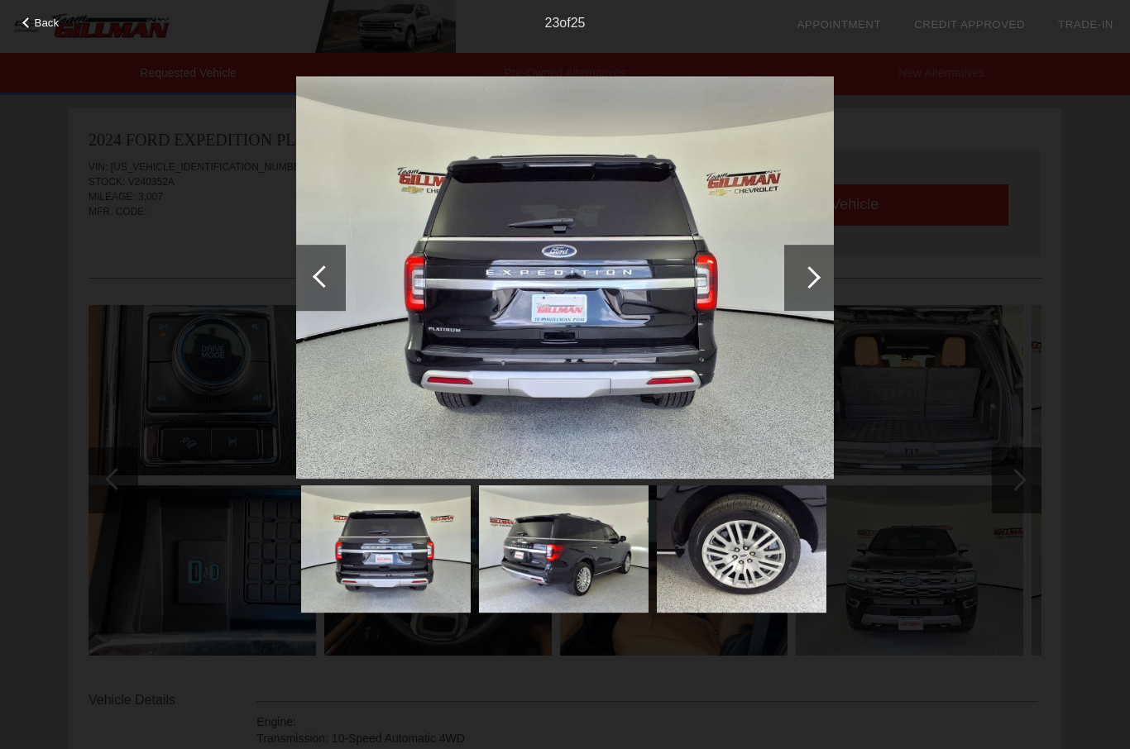
click at [797, 284] on div at bounding box center [809, 278] width 50 height 66
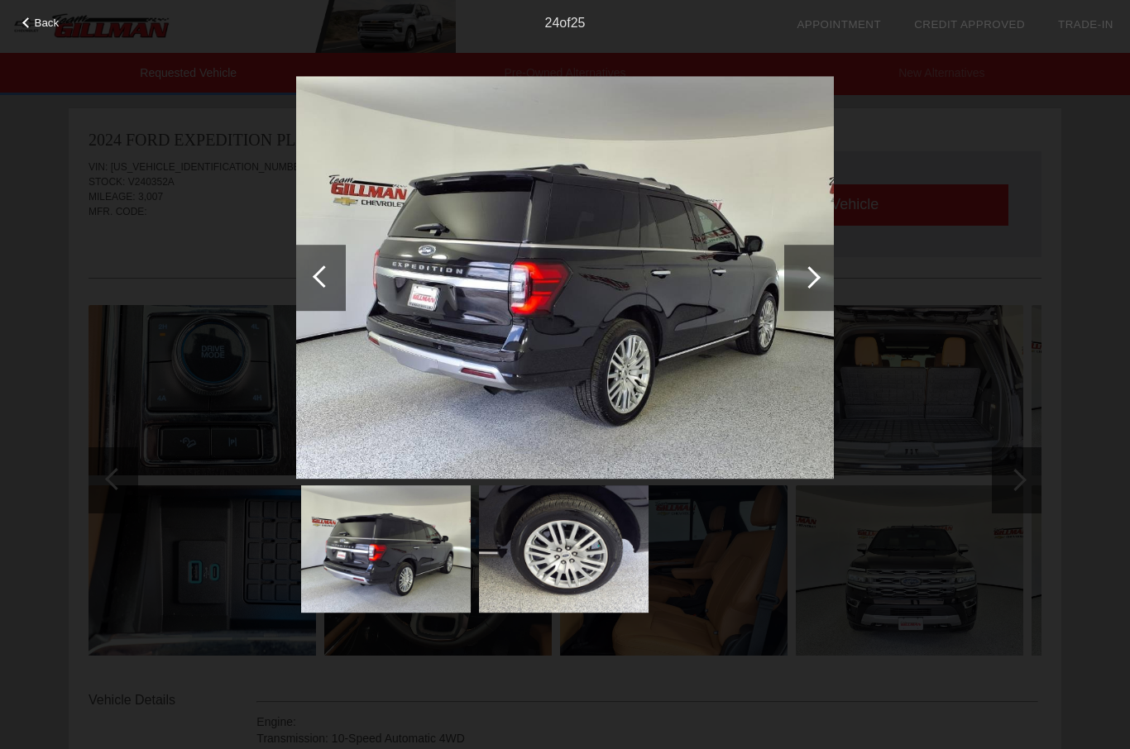
click at [803, 281] on div at bounding box center [809, 277] width 22 height 22
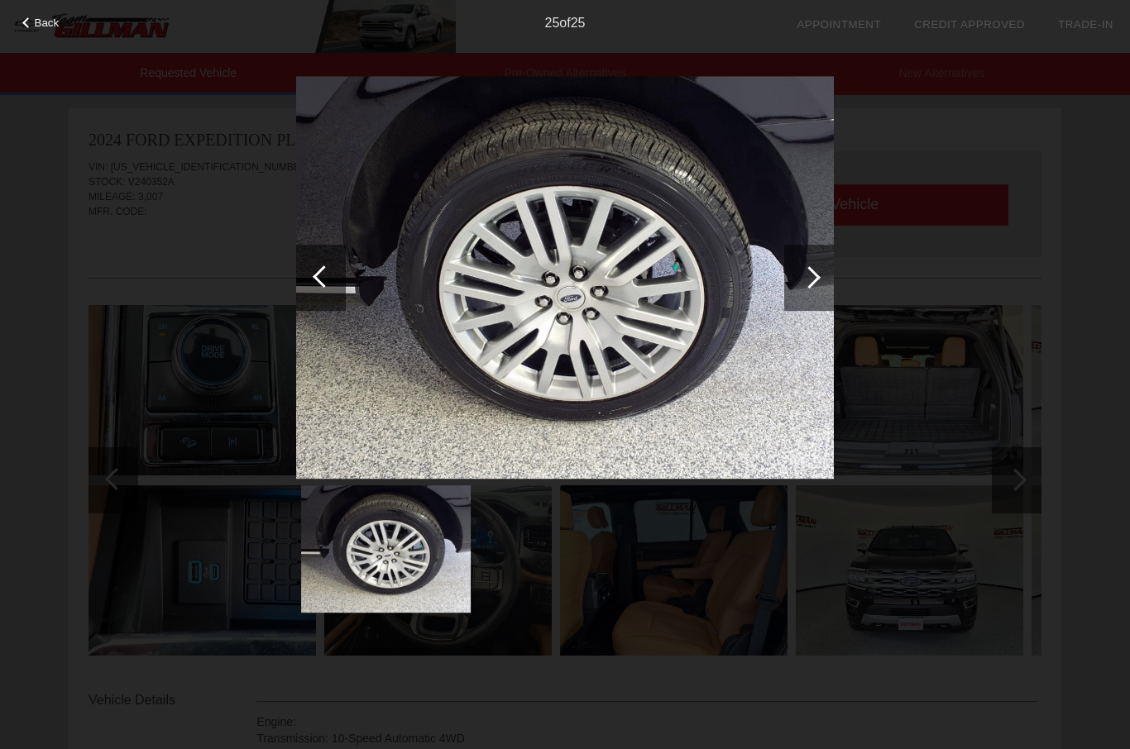
click at [803, 272] on div at bounding box center [809, 277] width 22 height 22
click at [42, 27] on span "Back" at bounding box center [47, 23] width 25 height 12
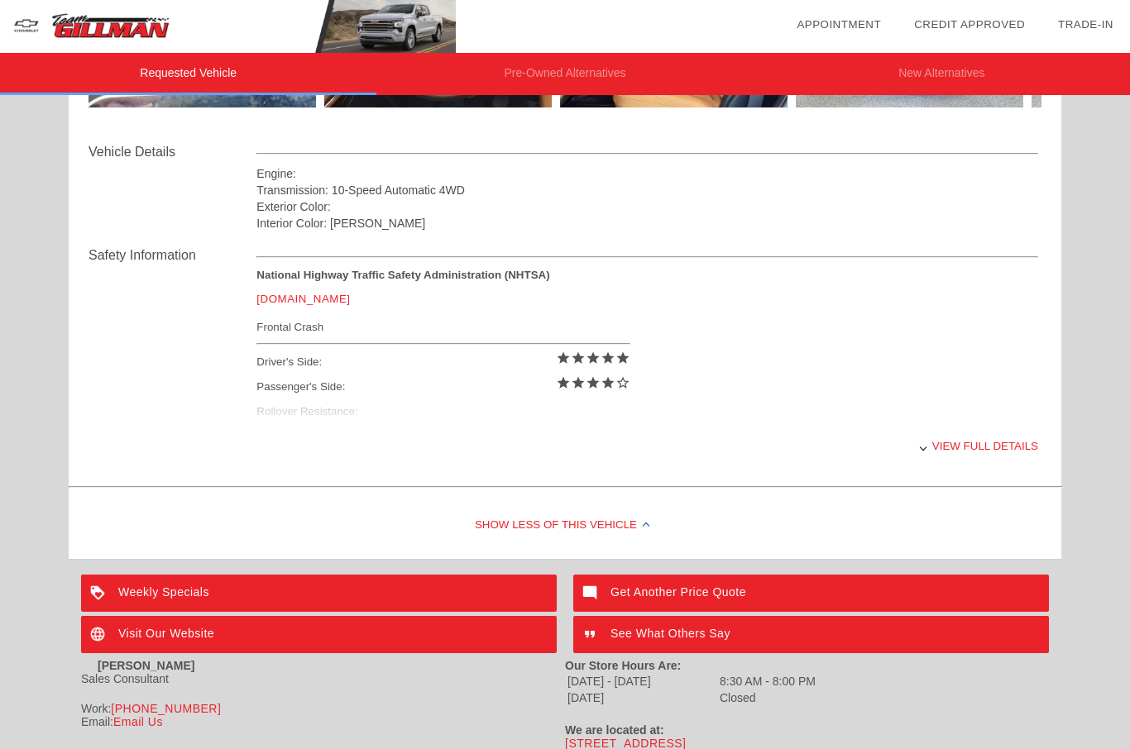
scroll to position [576, 0]
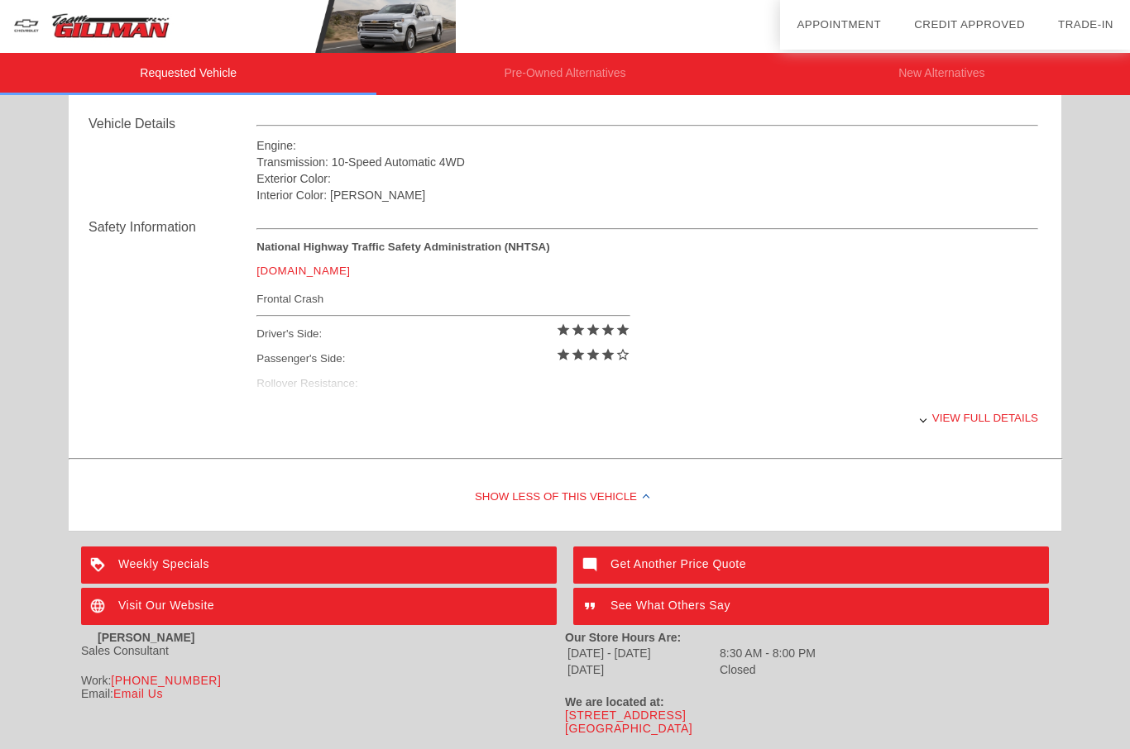
click at [1045, 504] on div "Show Less of this Vehicle" at bounding box center [565, 498] width 992 height 66
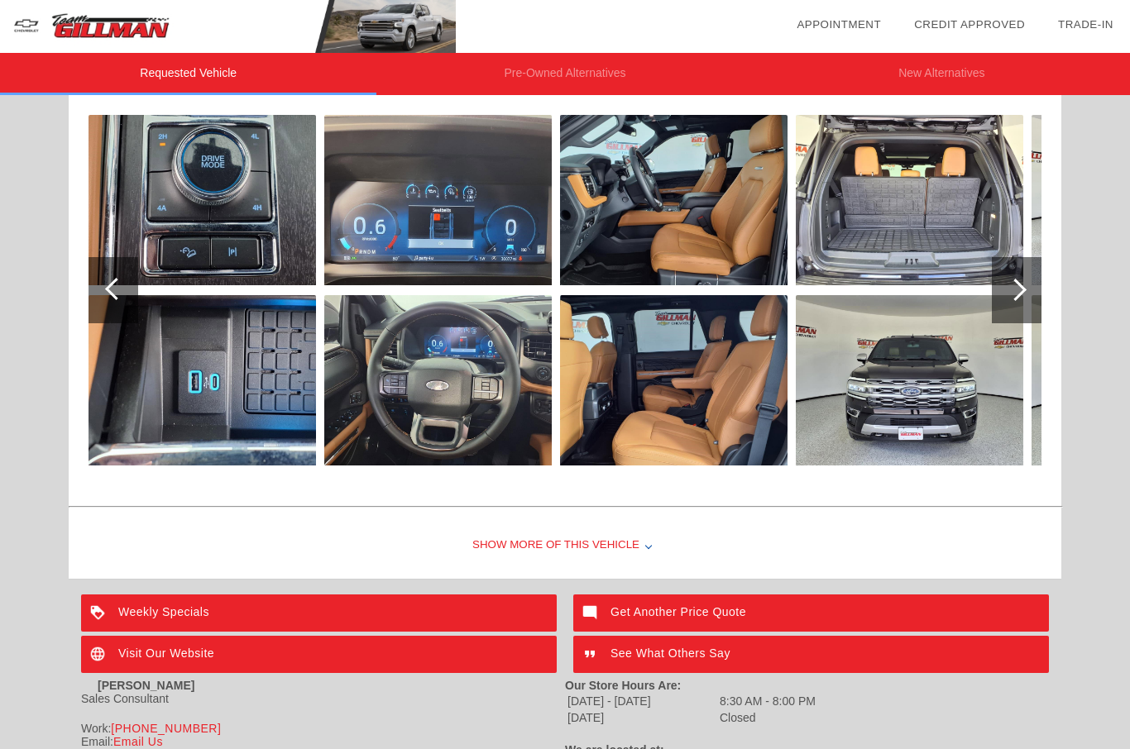
scroll to position [229, 0]
